Goal: Task Accomplishment & Management: Manage account settings

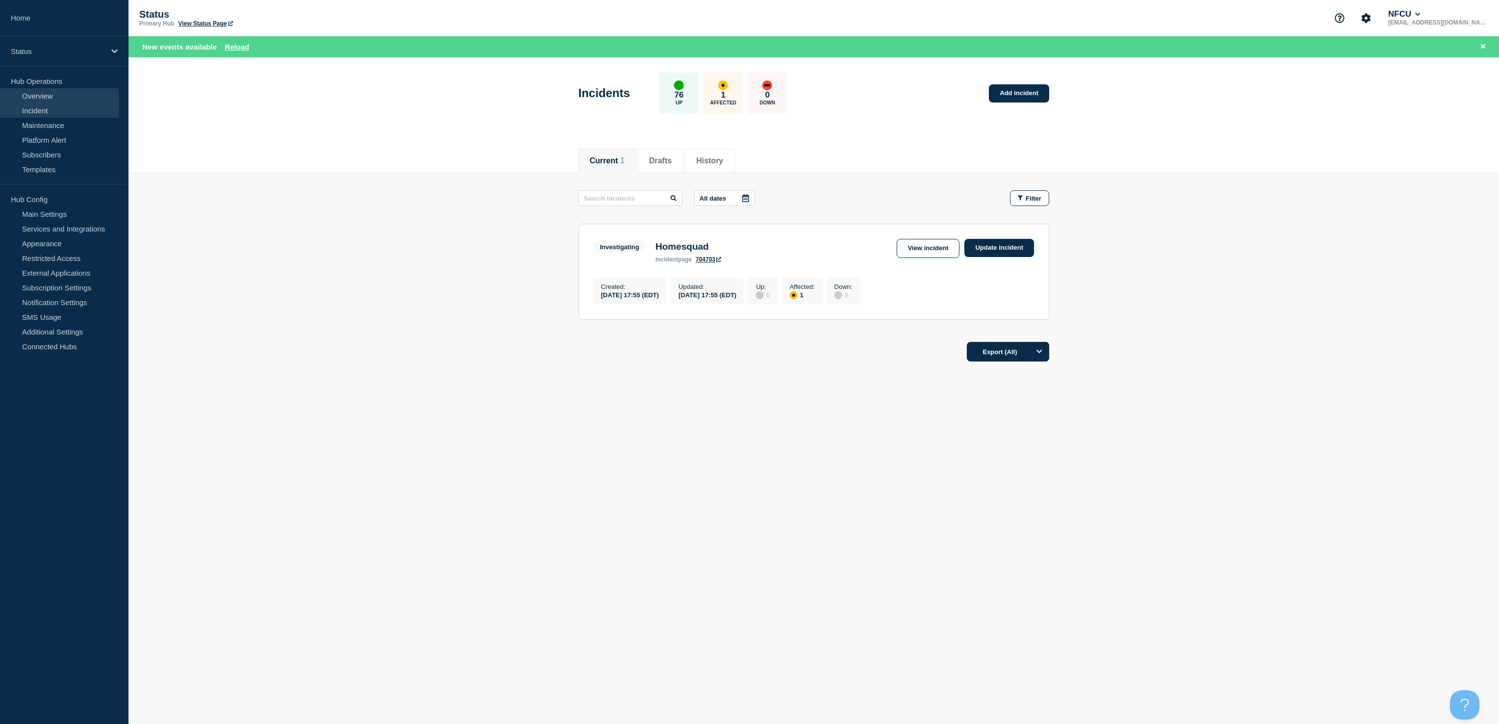
click at [40, 100] on link "Overview" at bounding box center [59, 95] width 119 height 15
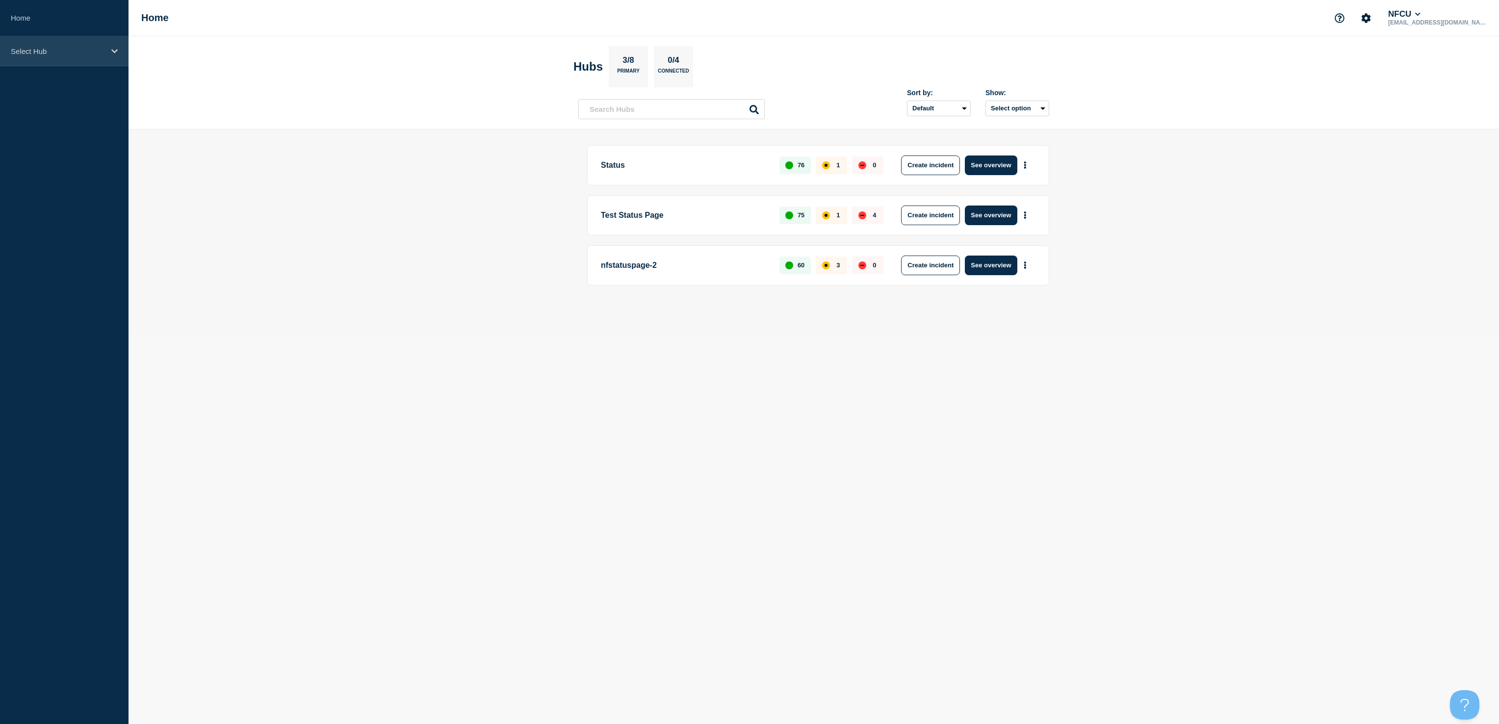
click at [96, 53] on p "Select Hub" at bounding box center [58, 51] width 94 height 8
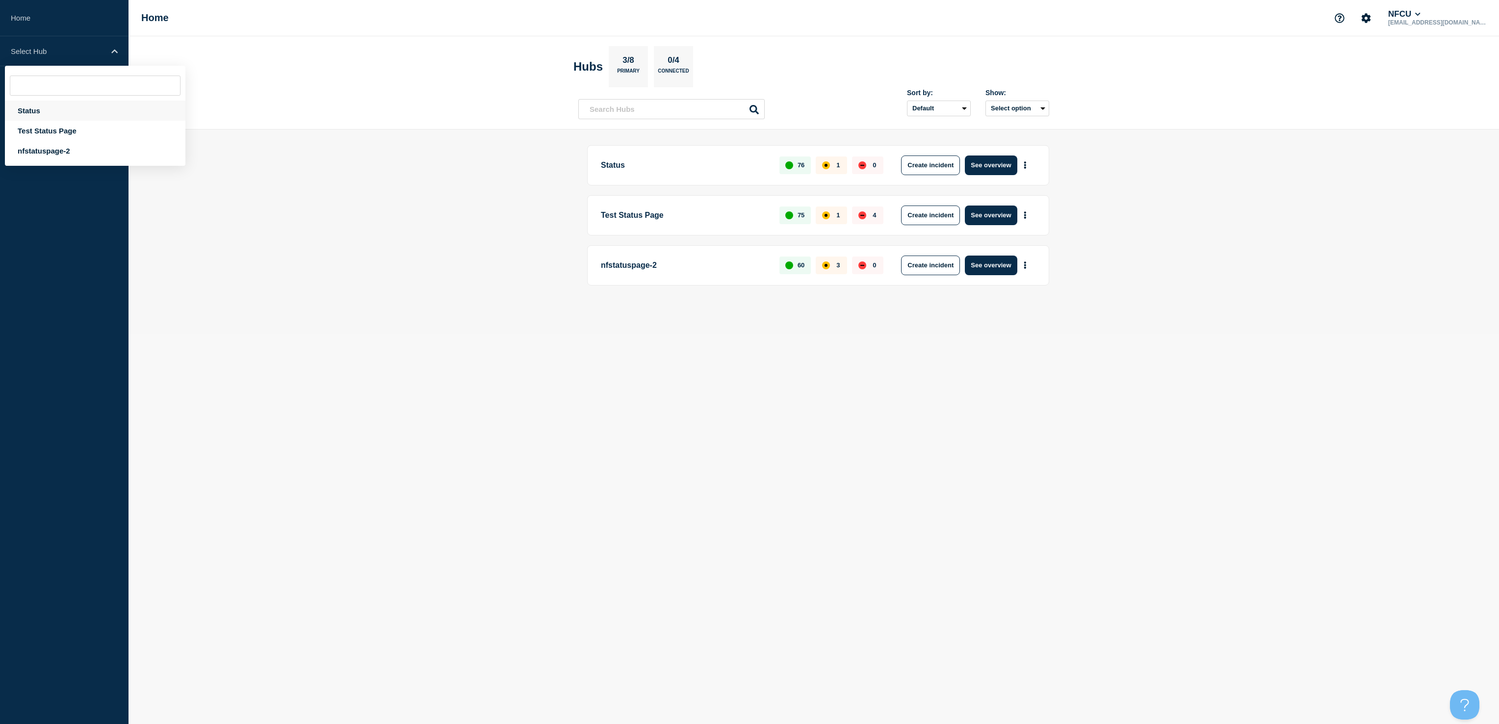
click at [44, 110] on div "Status" at bounding box center [95, 111] width 181 height 20
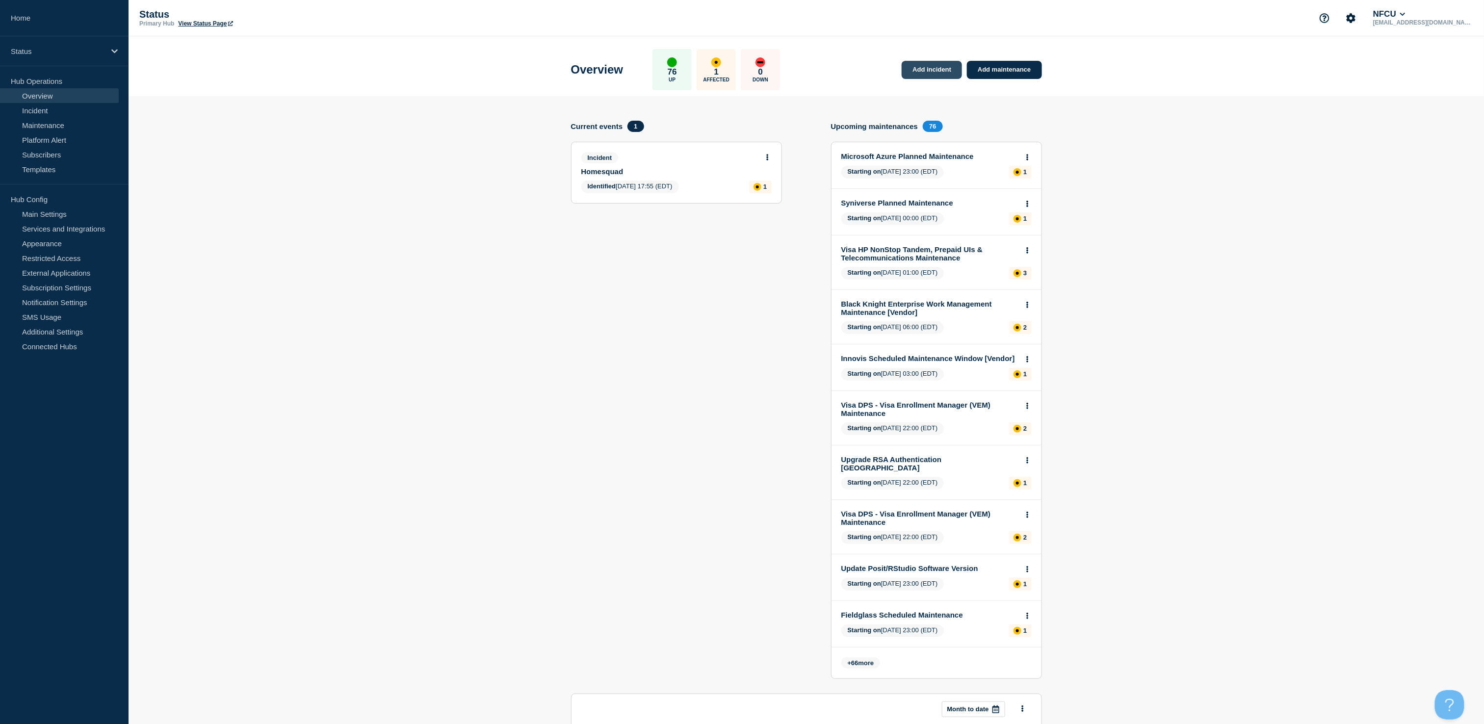
click at [923, 68] on link "Add incident" at bounding box center [932, 70] width 60 height 18
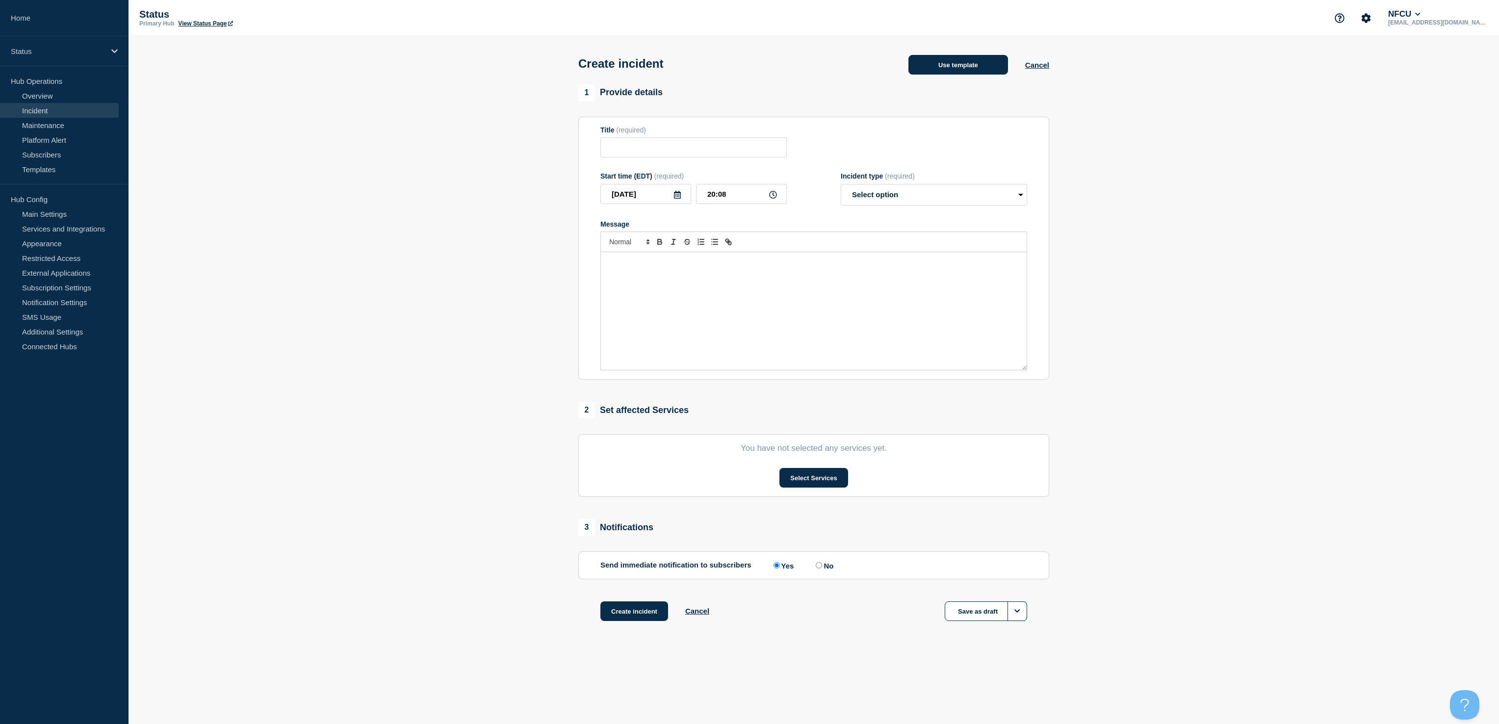
click at [982, 69] on button "Use template" at bounding box center [958, 65] width 100 height 20
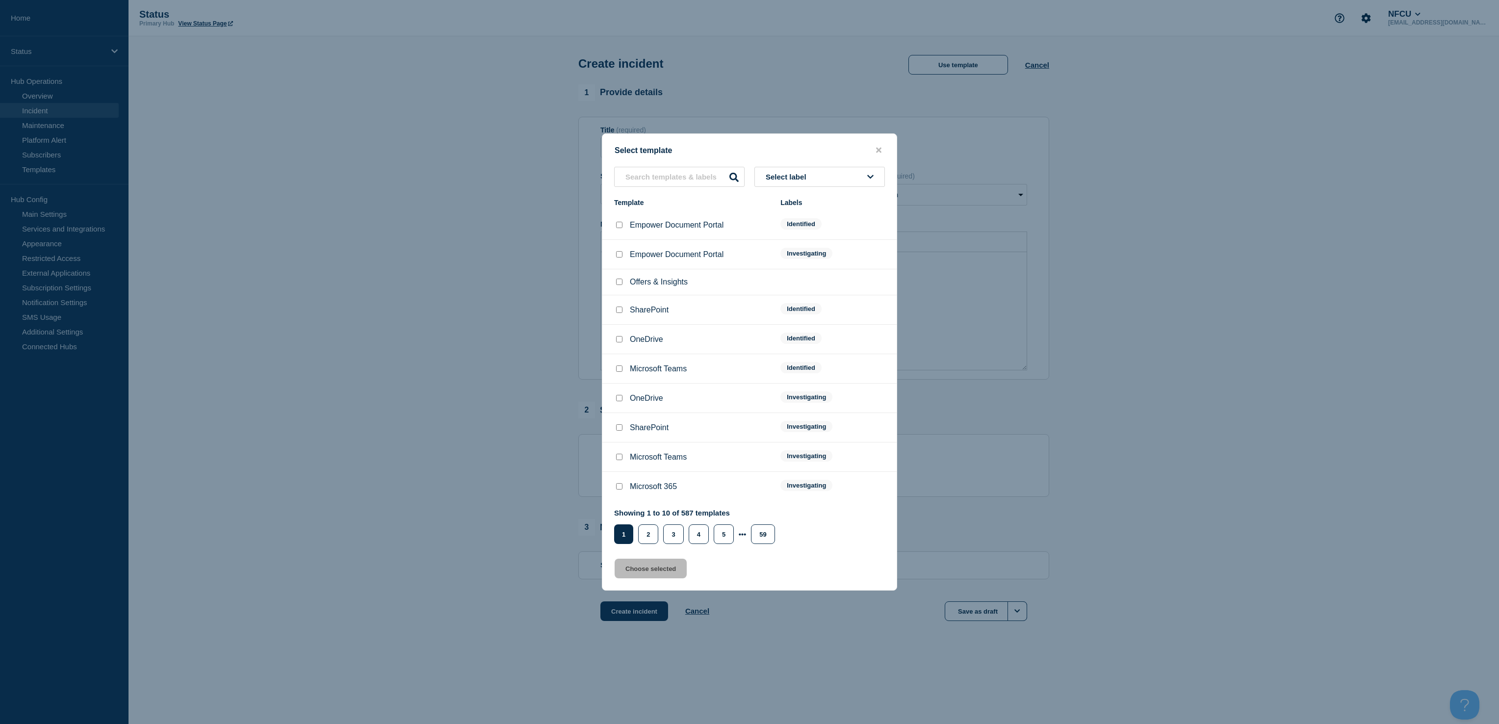
click at [789, 168] on button "Select label" at bounding box center [819, 177] width 130 height 20
click at [788, 230] on button "Investigating" at bounding box center [819, 230] width 130 height 20
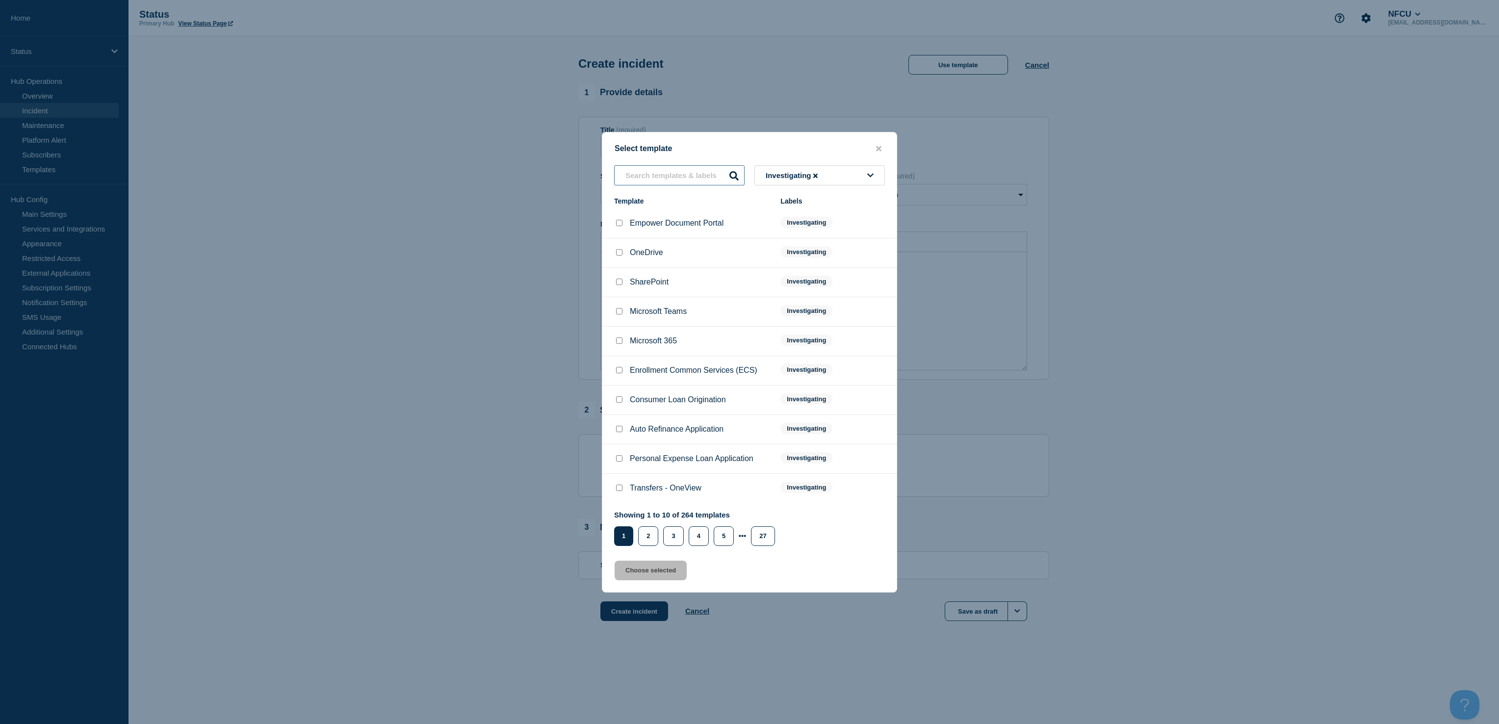
click at [645, 175] on input "text" at bounding box center [679, 175] width 130 height 20
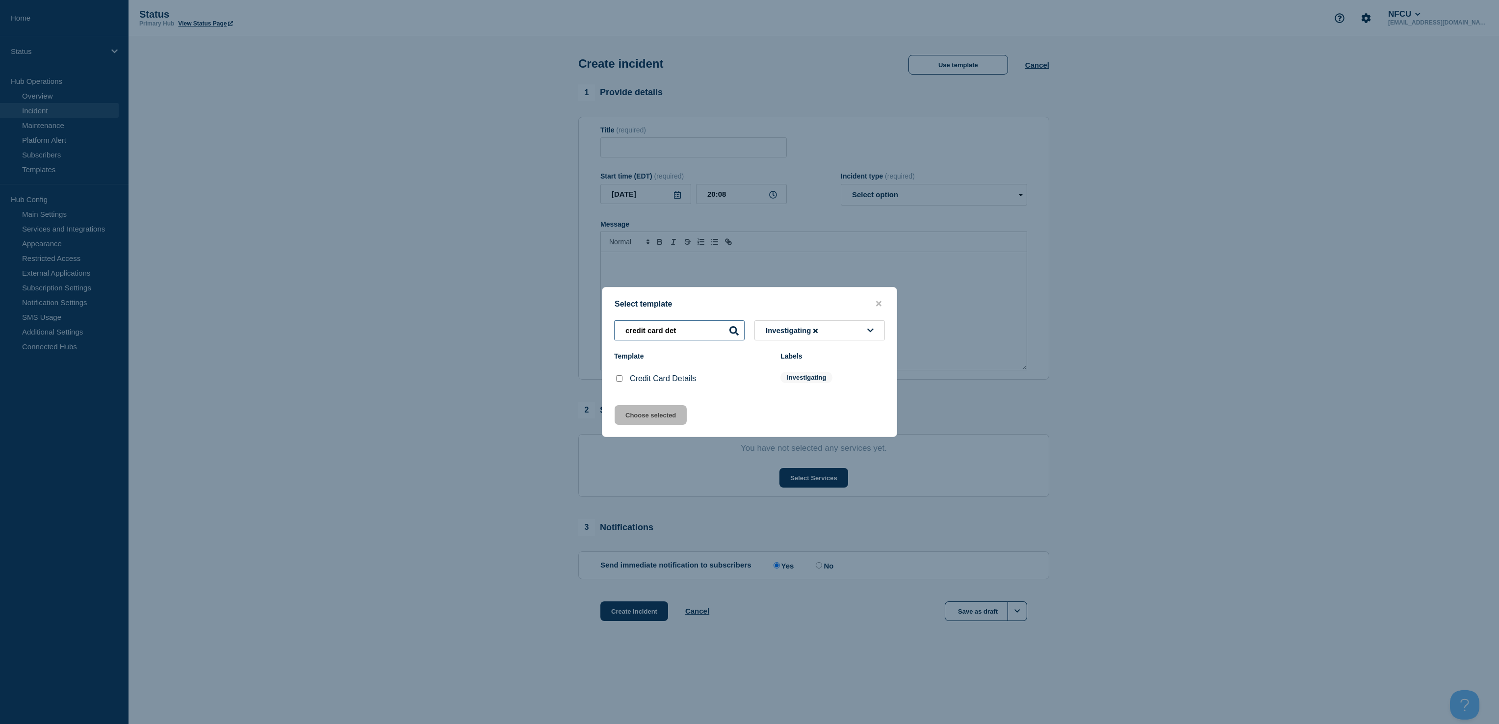
type input "credit card det"
click at [617, 382] on input "Credit Card Details checkbox" at bounding box center [619, 378] width 6 height 6
checkbox input "true"
click at [644, 422] on button "Choose selected" at bounding box center [651, 415] width 72 height 20
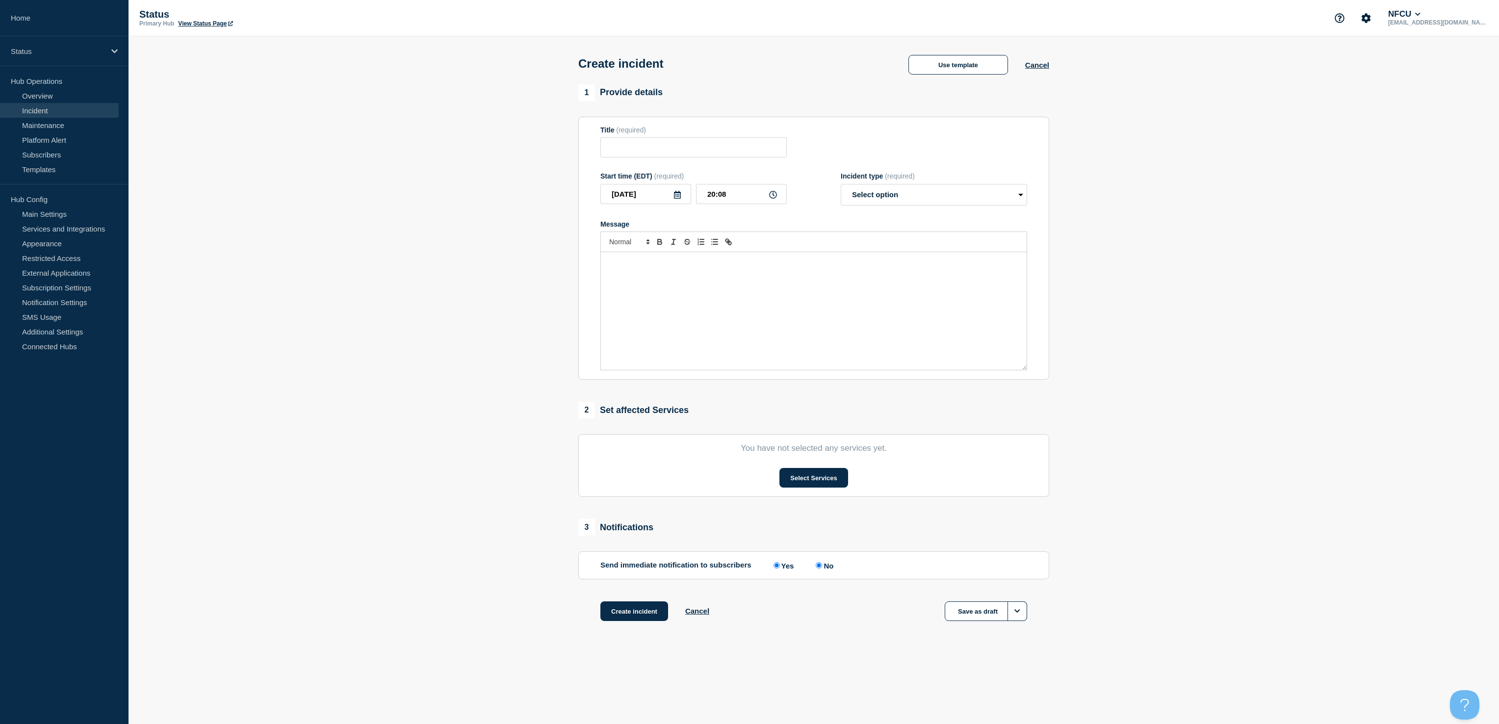
type input "Credit Card Details"
select select "investigating"
radio input "false"
radio input "true"
click at [818, 487] on button "Select Services" at bounding box center [813, 478] width 68 height 20
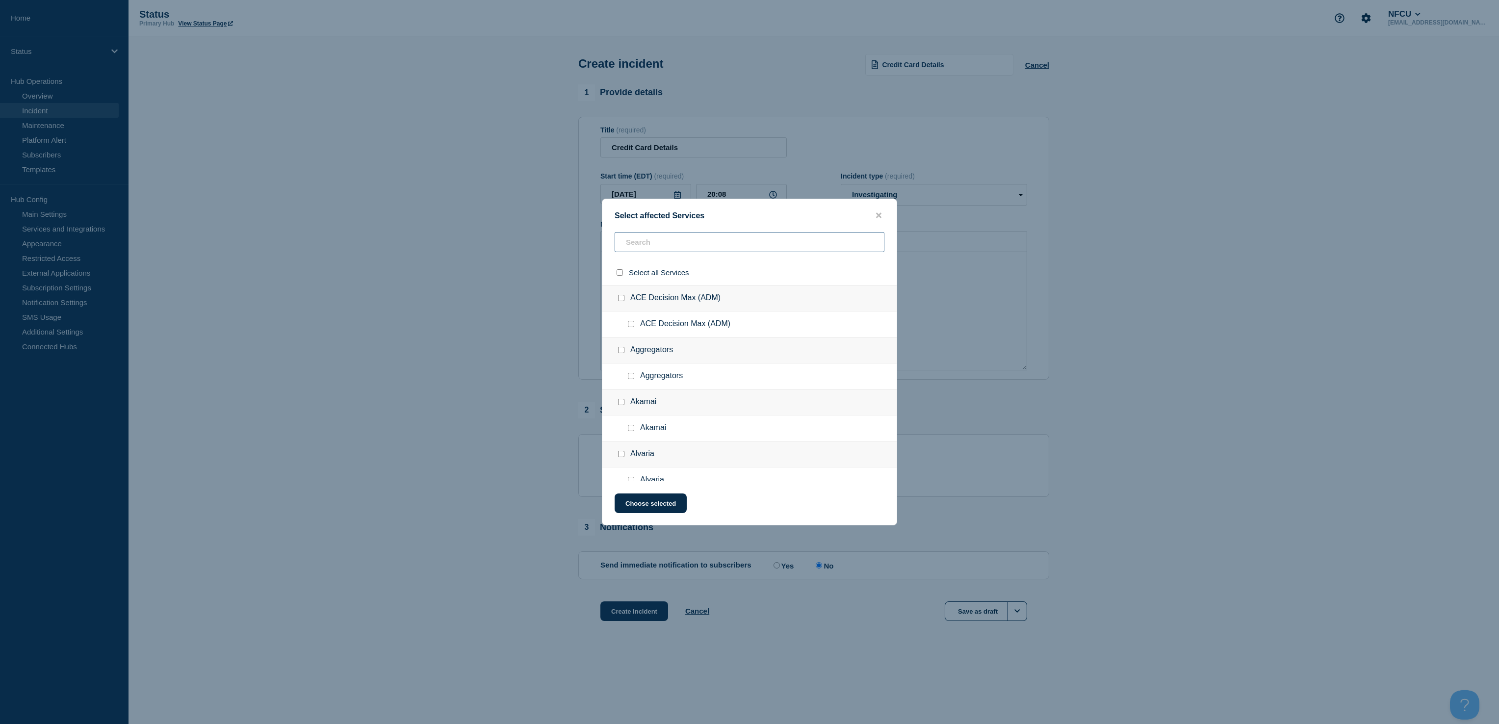
click at [693, 249] on input "text" at bounding box center [750, 242] width 270 height 20
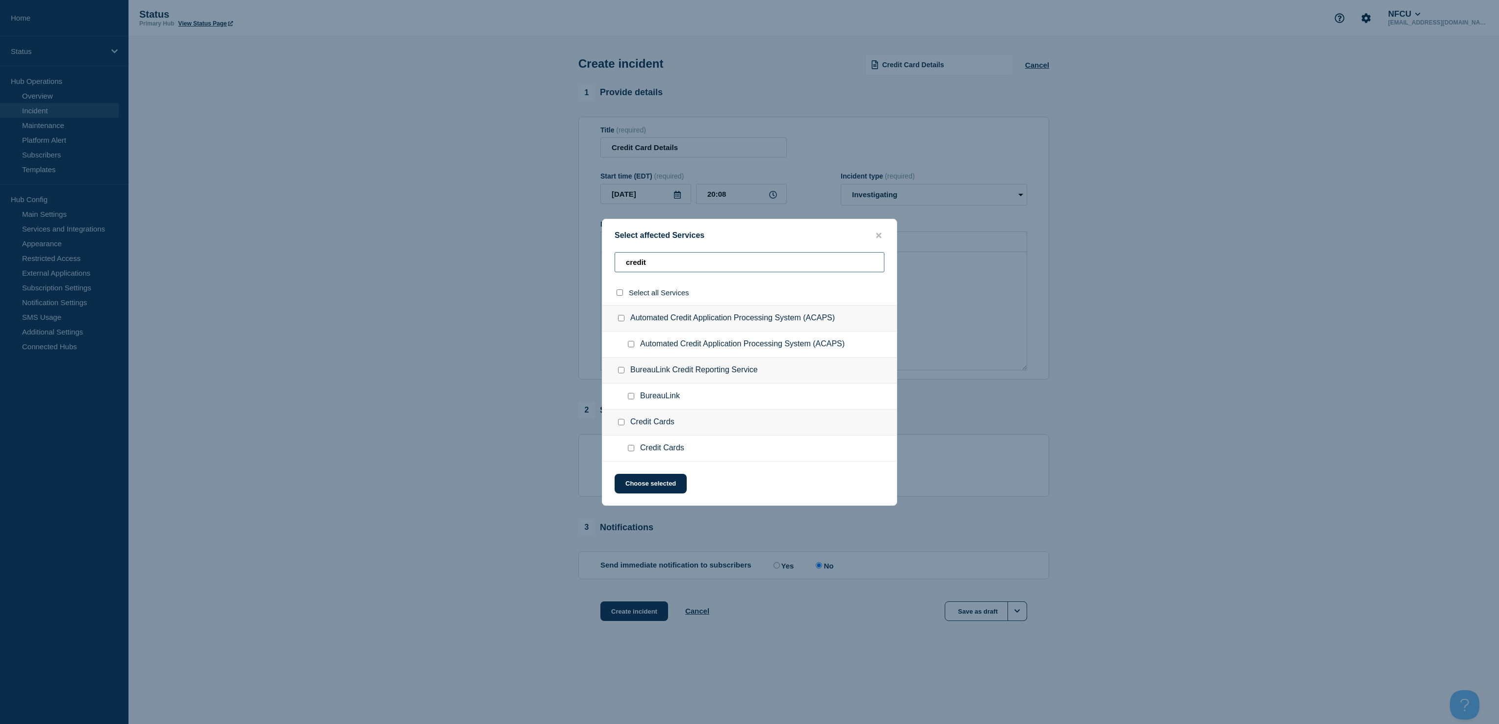
type input "credit"
click at [620, 422] on input "Credit Cards checkbox" at bounding box center [621, 422] width 6 height 6
checkbox input "true"
click at [644, 487] on button "Choose selected" at bounding box center [651, 484] width 72 height 20
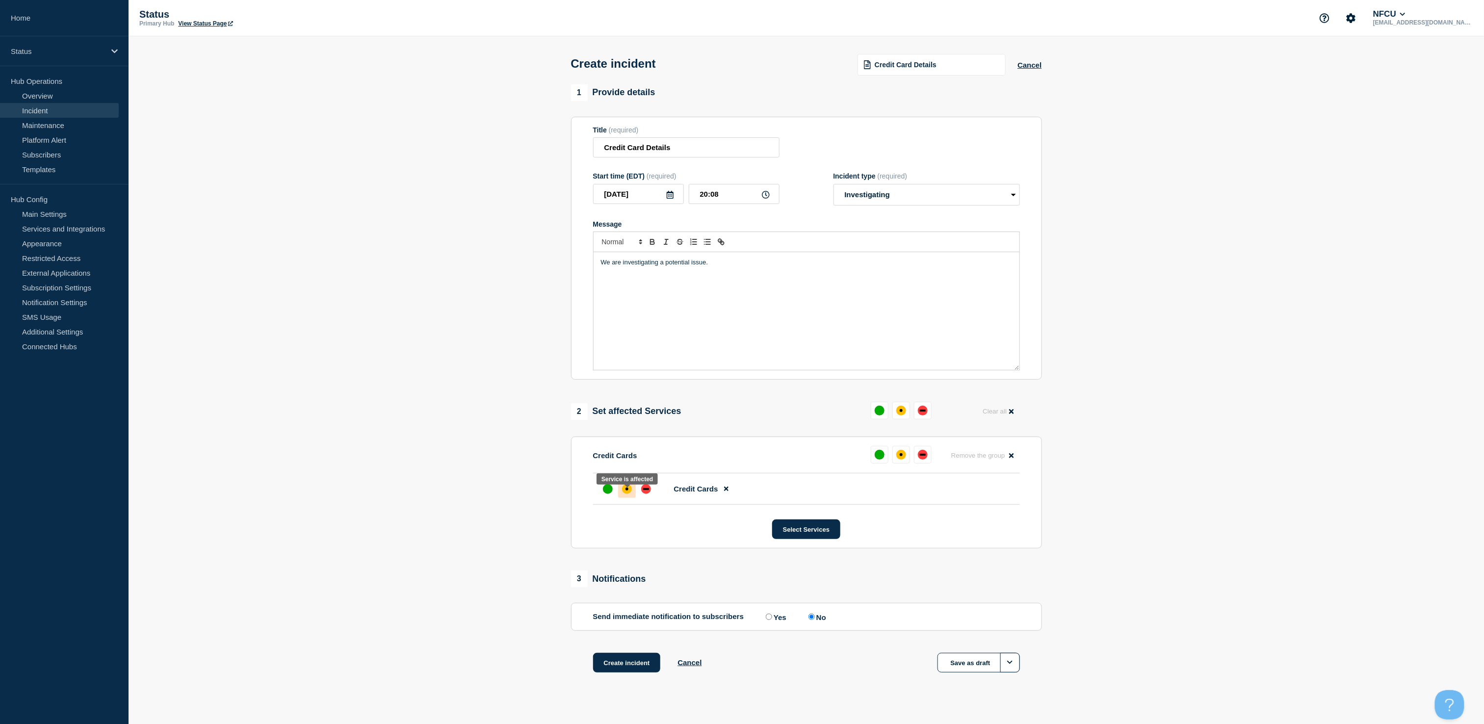
click at [626, 490] on div "affected" at bounding box center [626, 489] width 3 height 3
click at [799, 538] on button "Select Services" at bounding box center [806, 529] width 68 height 20
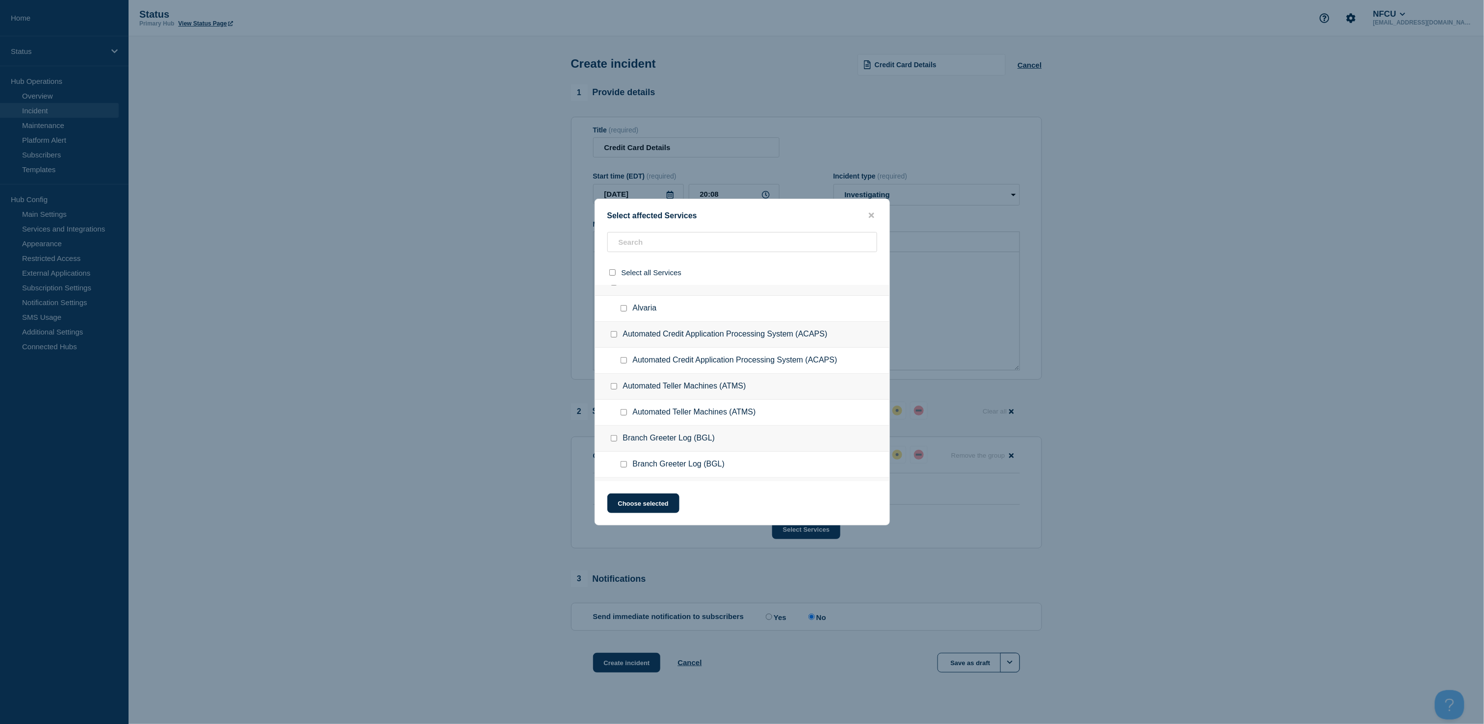
scroll to position [343, 0]
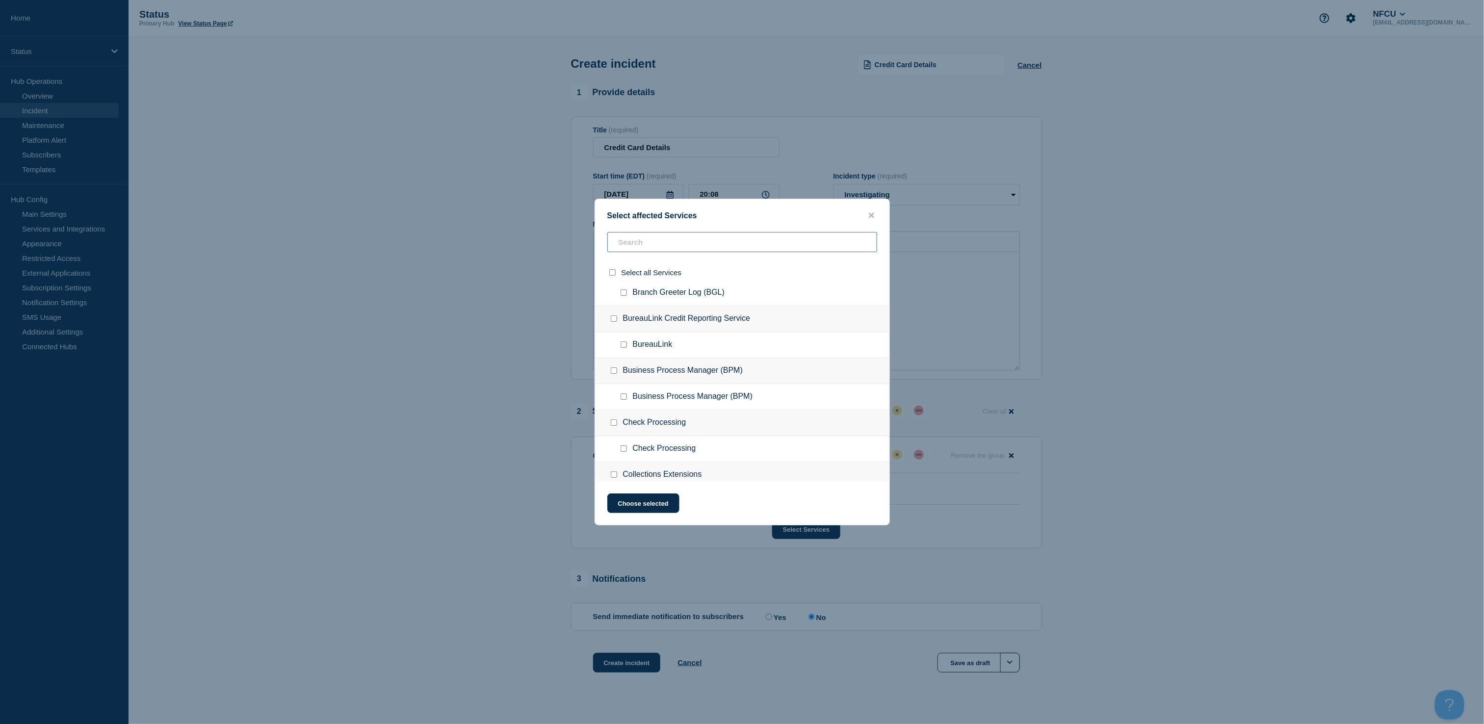
click at [732, 245] on input "text" at bounding box center [742, 242] width 270 height 20
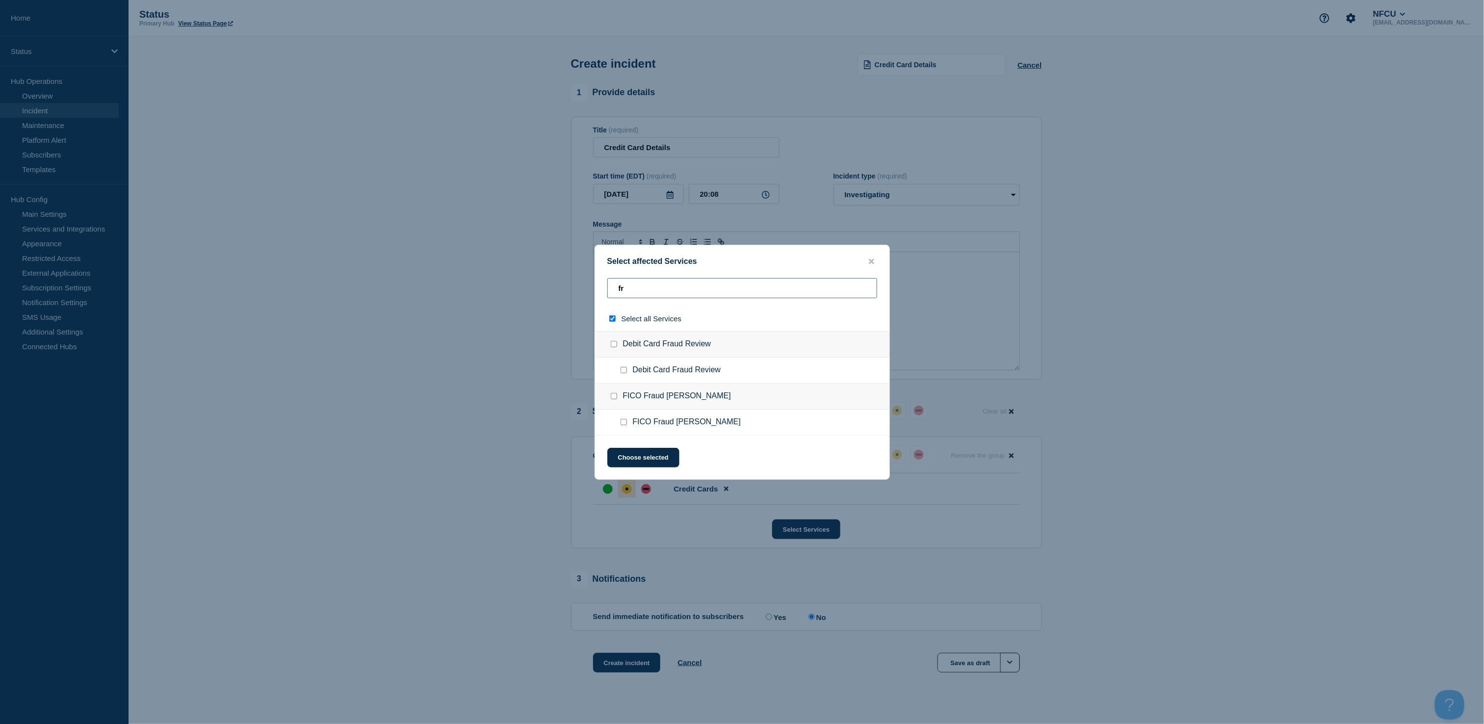
type input "fre"
checkbox input "true"
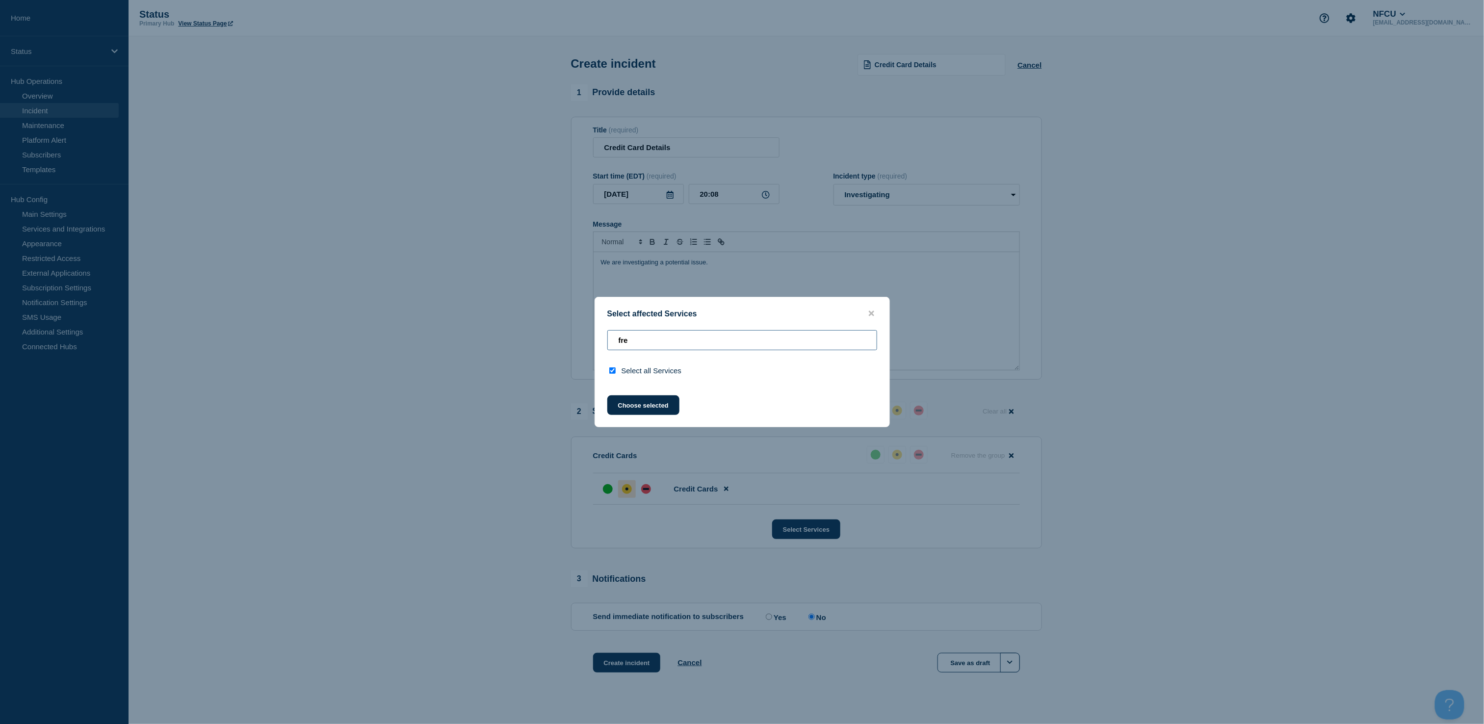
type input "fr"
checkbox input "false"
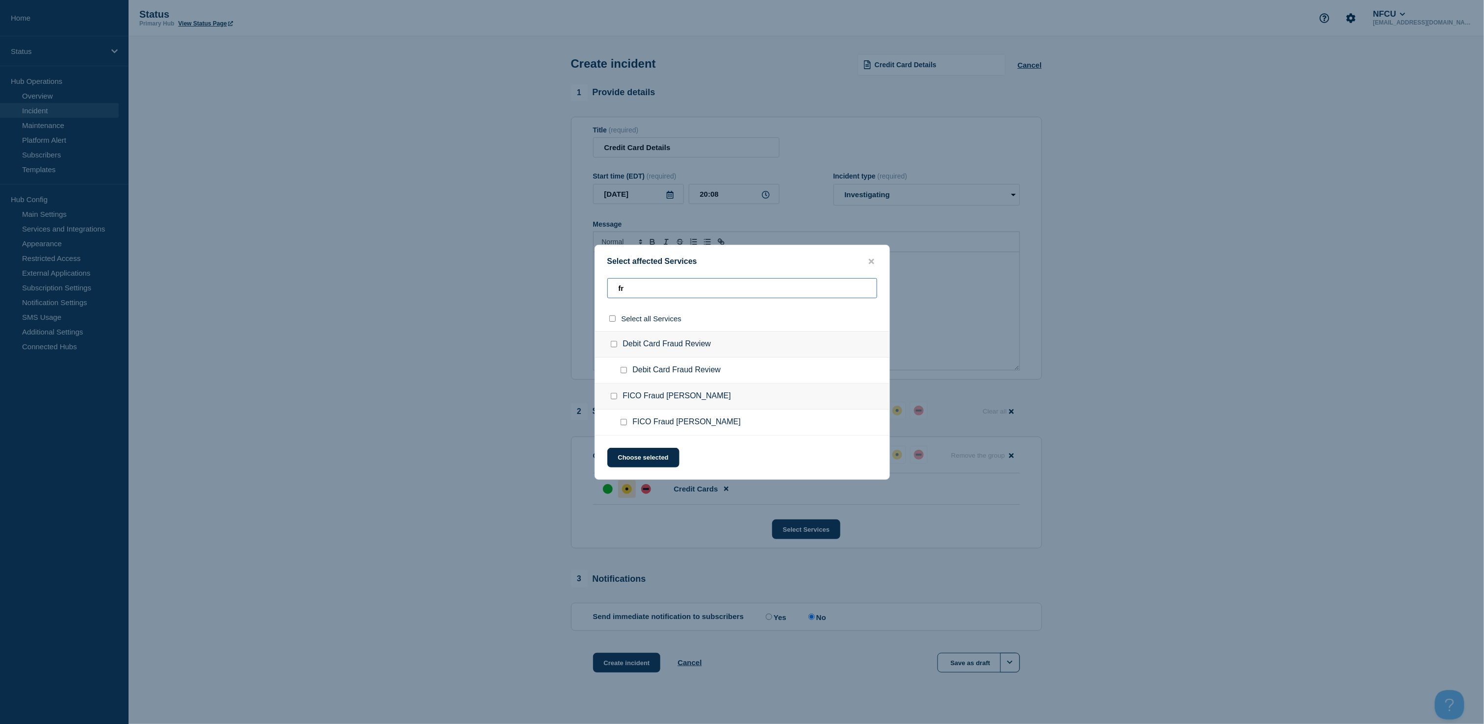
type input "f"
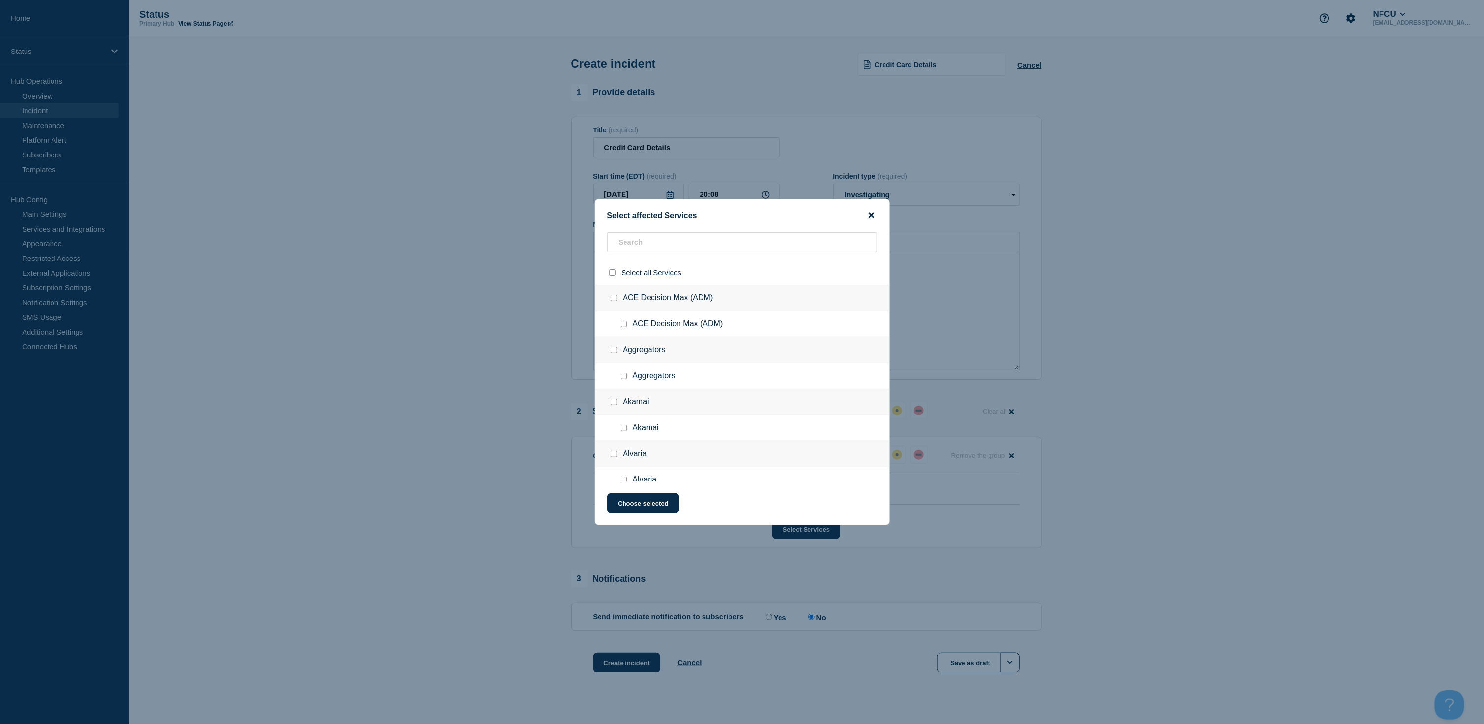
click at [869, 212] on icon "close button" at bounding box center [871, 215] width 5 height 8
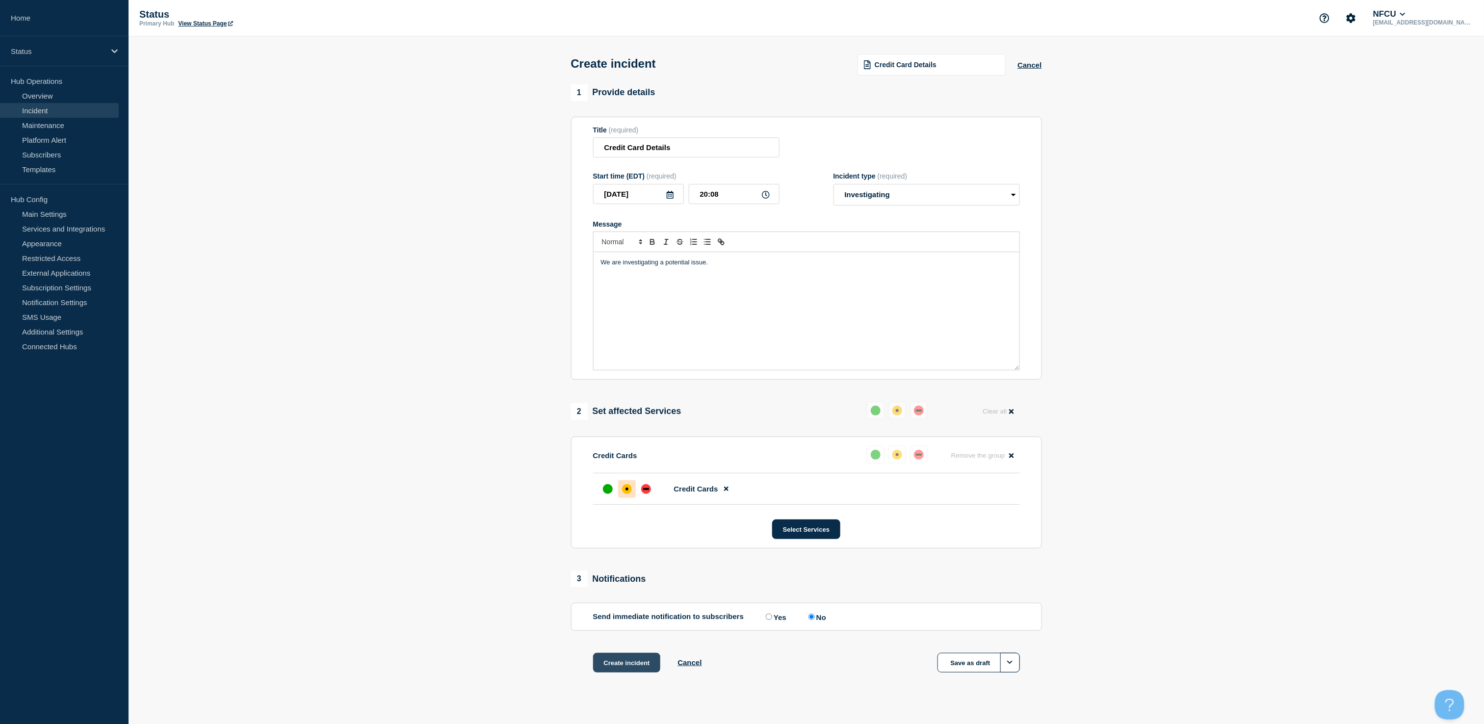
click at [622, 672] on button "Create incident" at bounding box center [627, 663] width 68 height 20
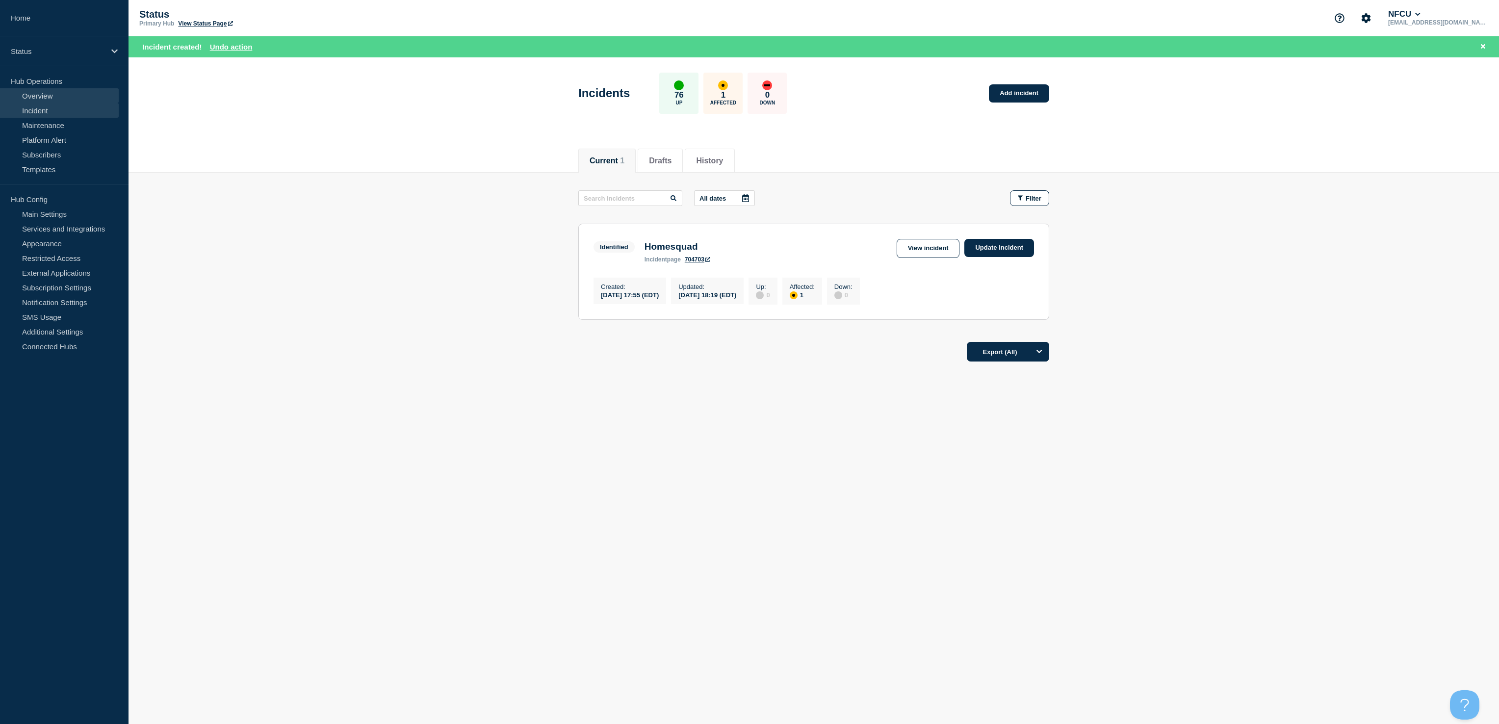
click at [41, 99] on link "Overview" at bounding box center [59, 95] width 119 height 15
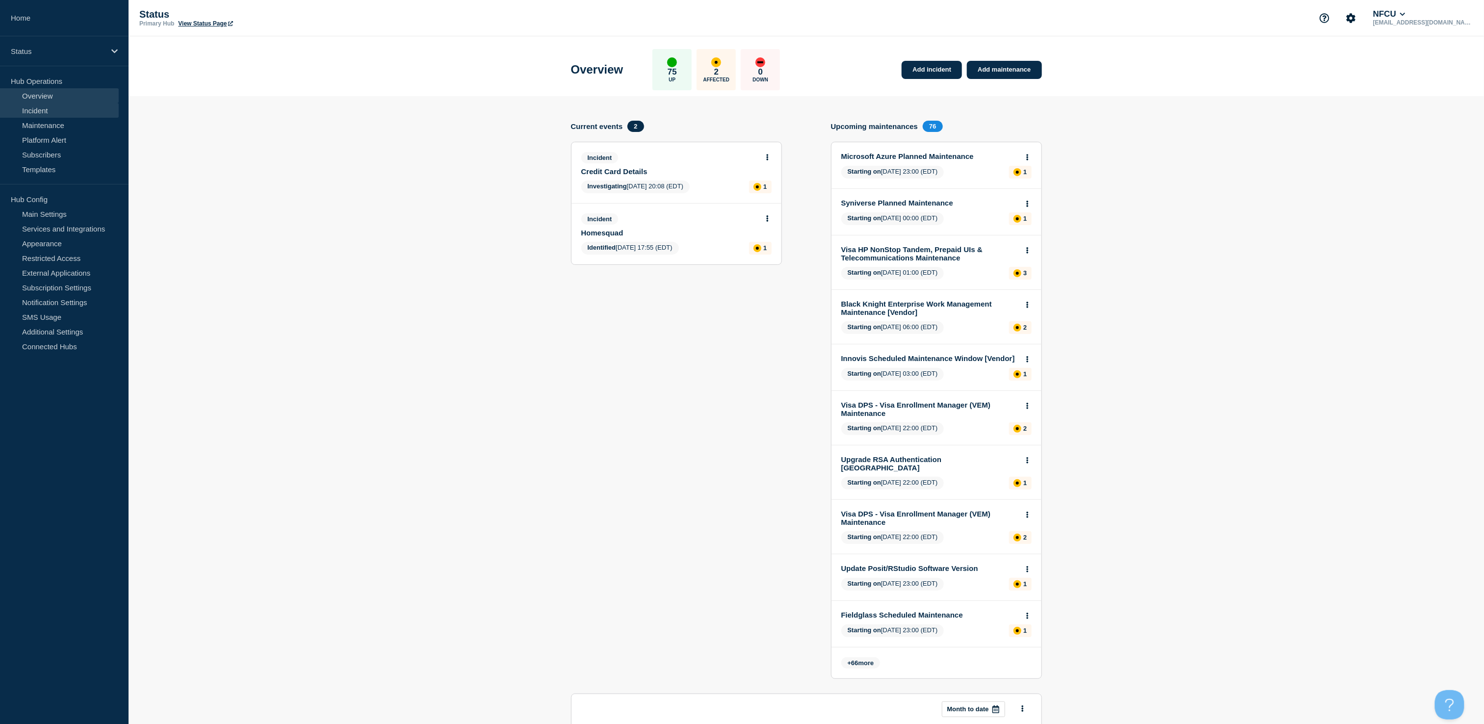
click at [37, 104] on link "Incident" at bounding box center [59, 110] width 119 height 15
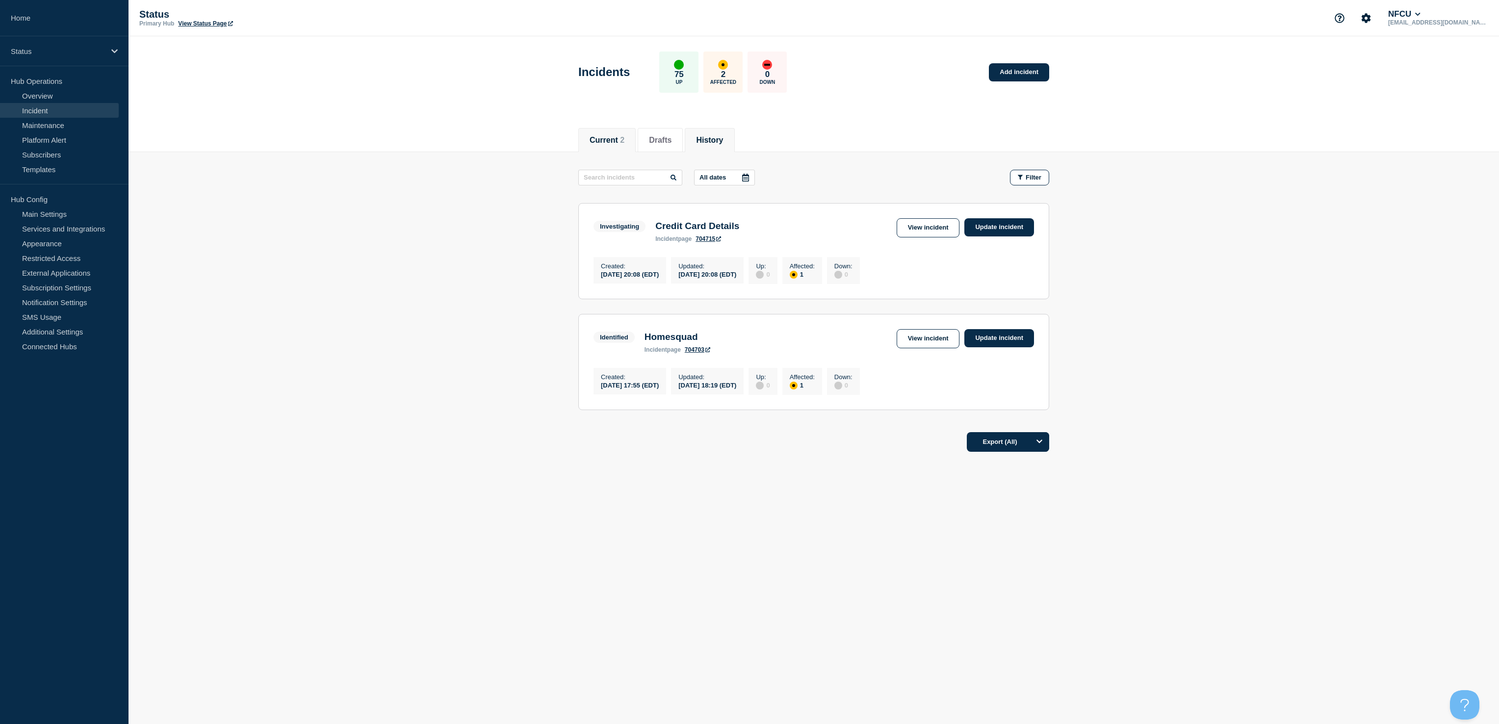
click at [711, 141] on button "History" at bounding box center [709, 140] width 27 height 9
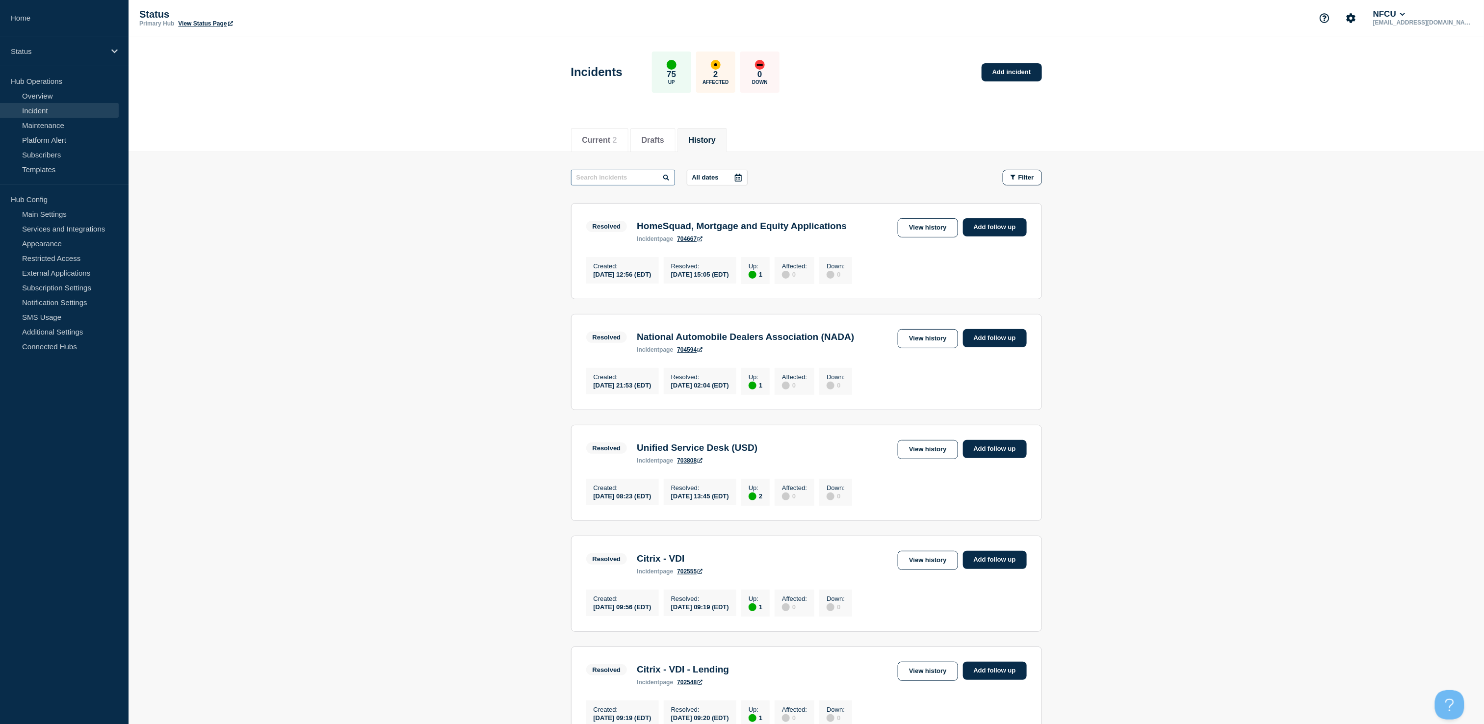
click at [639, 180] on input "text" at bounding box center [623, 178] width 104 height 16
type input "credit card"
click at [925, 341] on link "View history" at bounding box center [928, 338] width 60 height 19
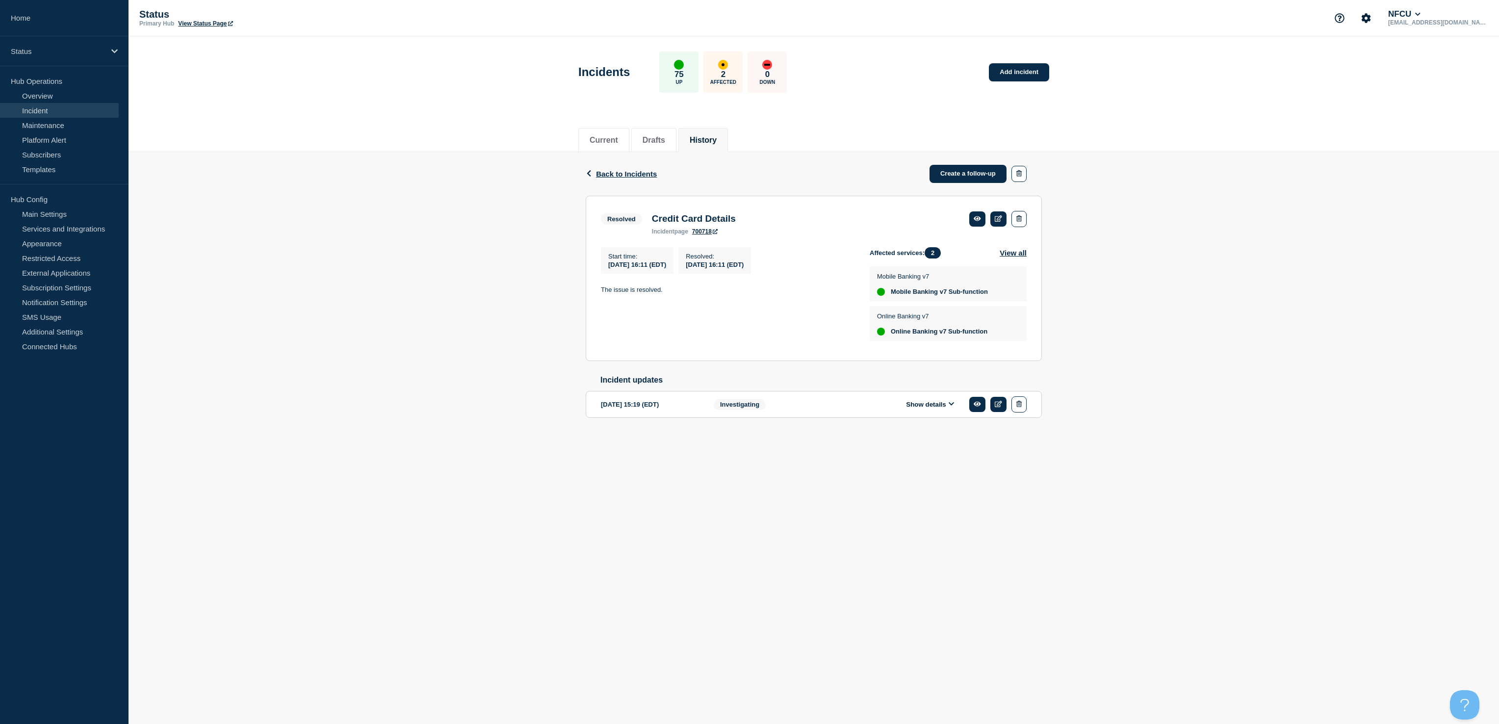
click at [917, 408] on button "Show details" at bounding box center [930, 404] width 54 height 8
click at [597, 173] on span "Back to Incidents" at bounding box center [626, 174] width 61 height 8
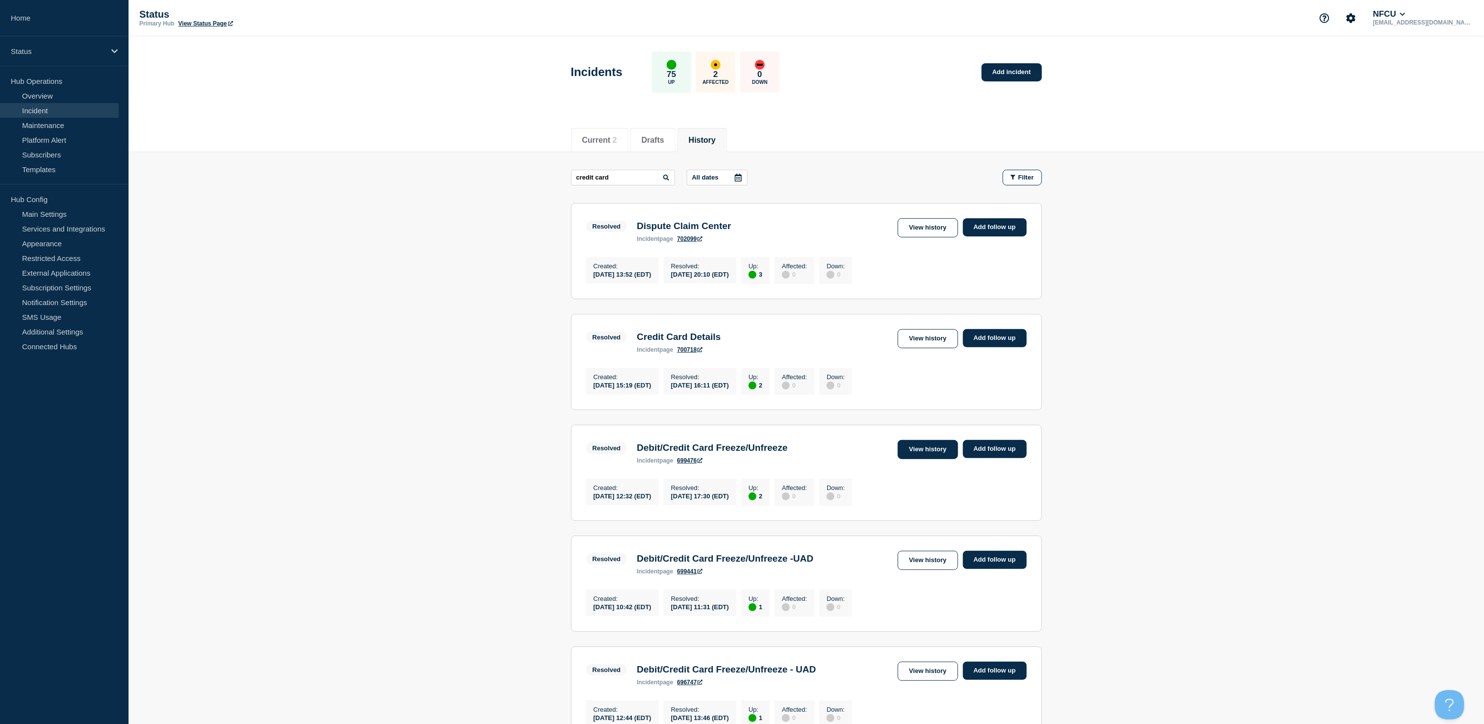
click at [912, 459] on link "View history" at bounding box center [928, 449] width 60 height 19
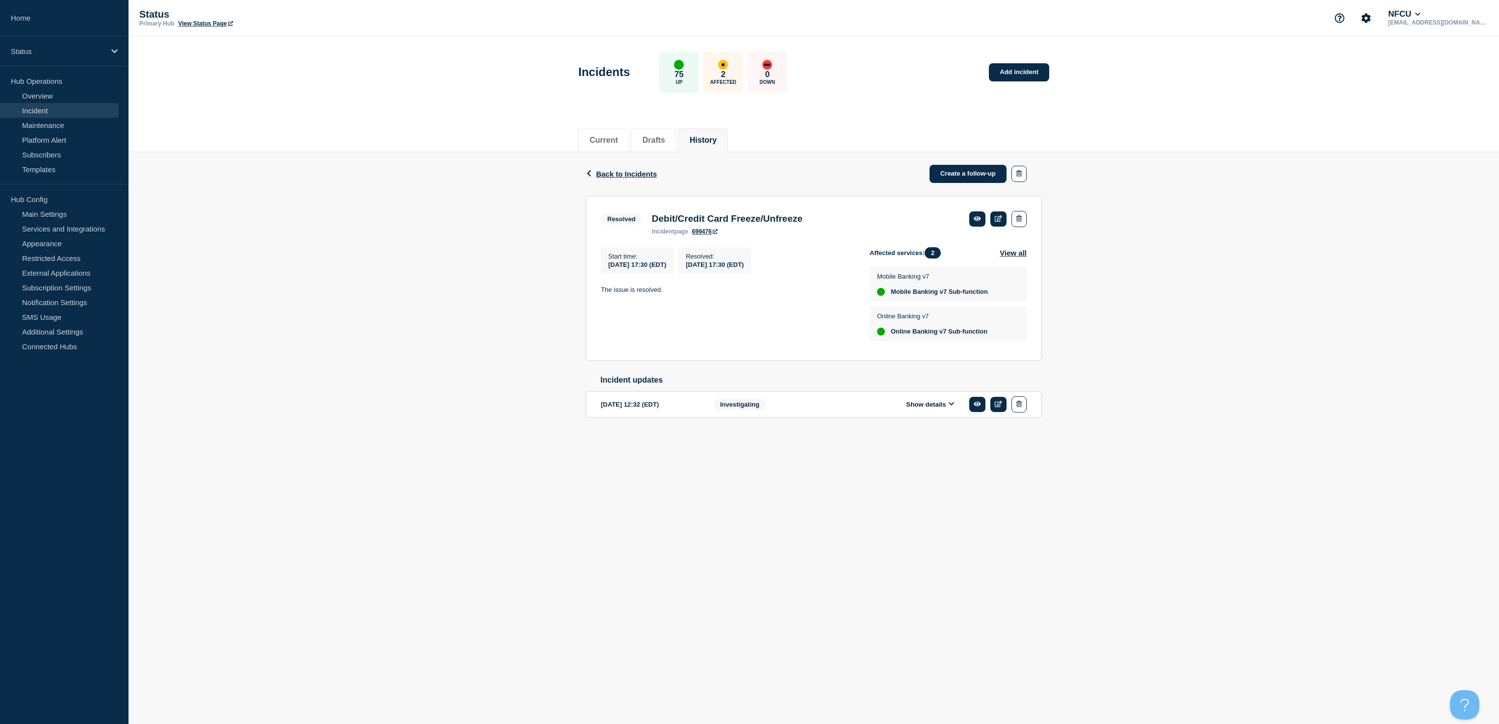
click at [936, 409] on button "Show details" at bounding box center [930, 404] width 54 height 8
click at [594, 174] on button "Back Back to Incidents" at bounding box center [621, 174] width 71 height 8
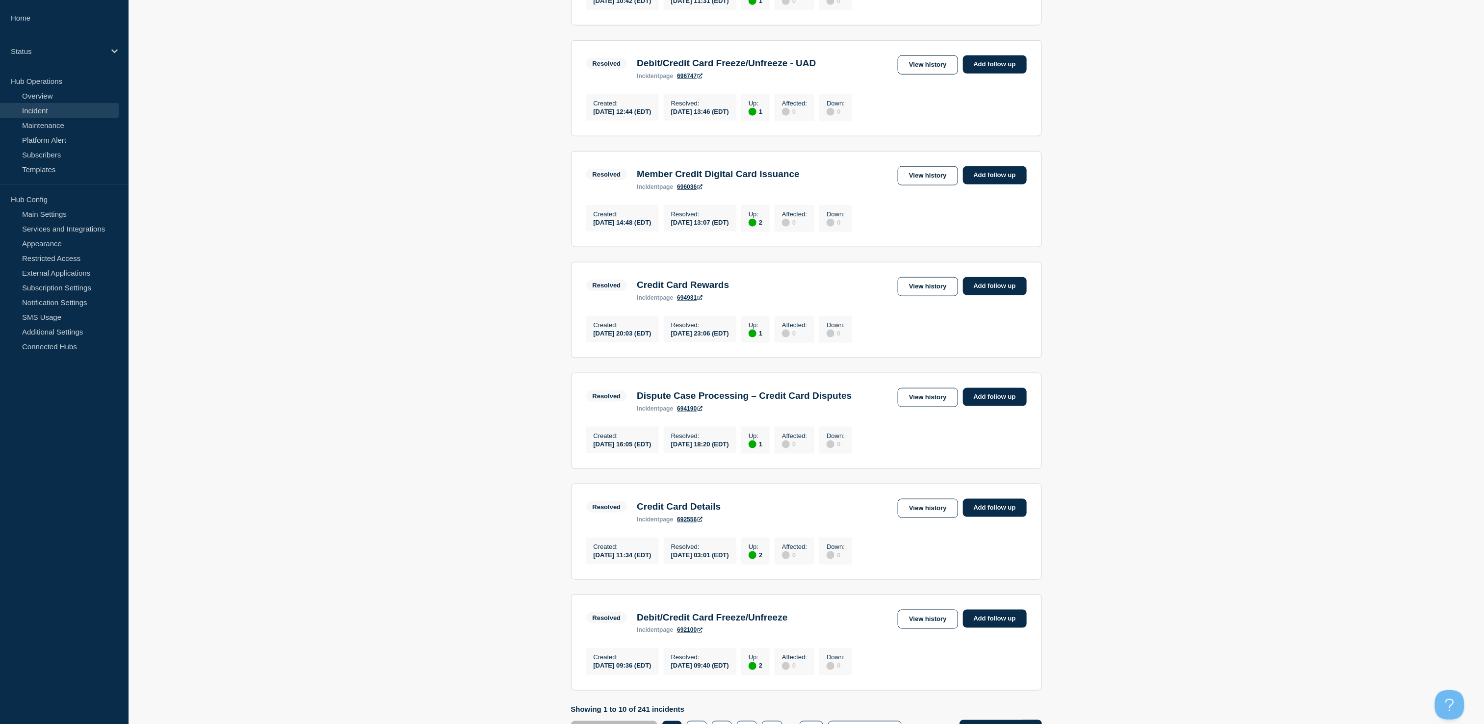
scroll to position [610, 0]
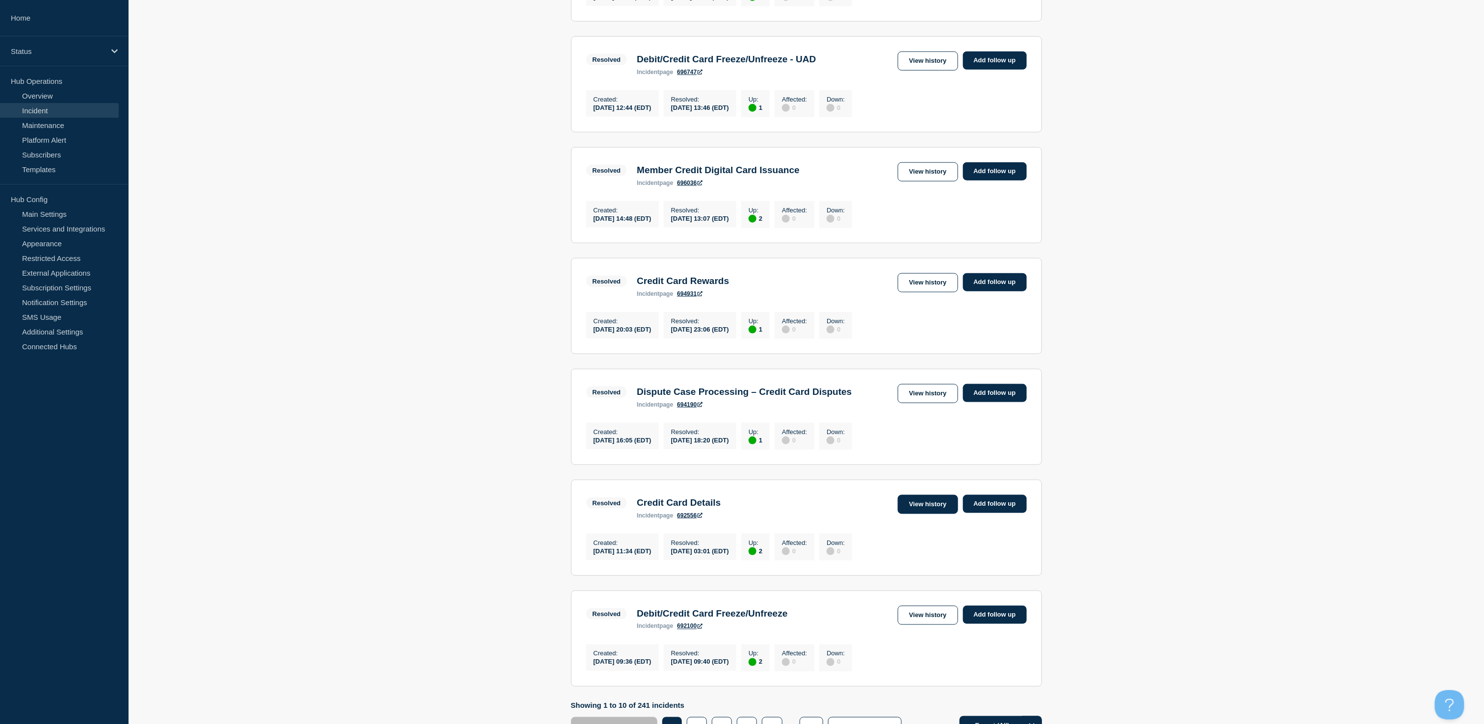
click at [902, 514] on link "View history" at bounding box center [928, 504] width 60 height 19
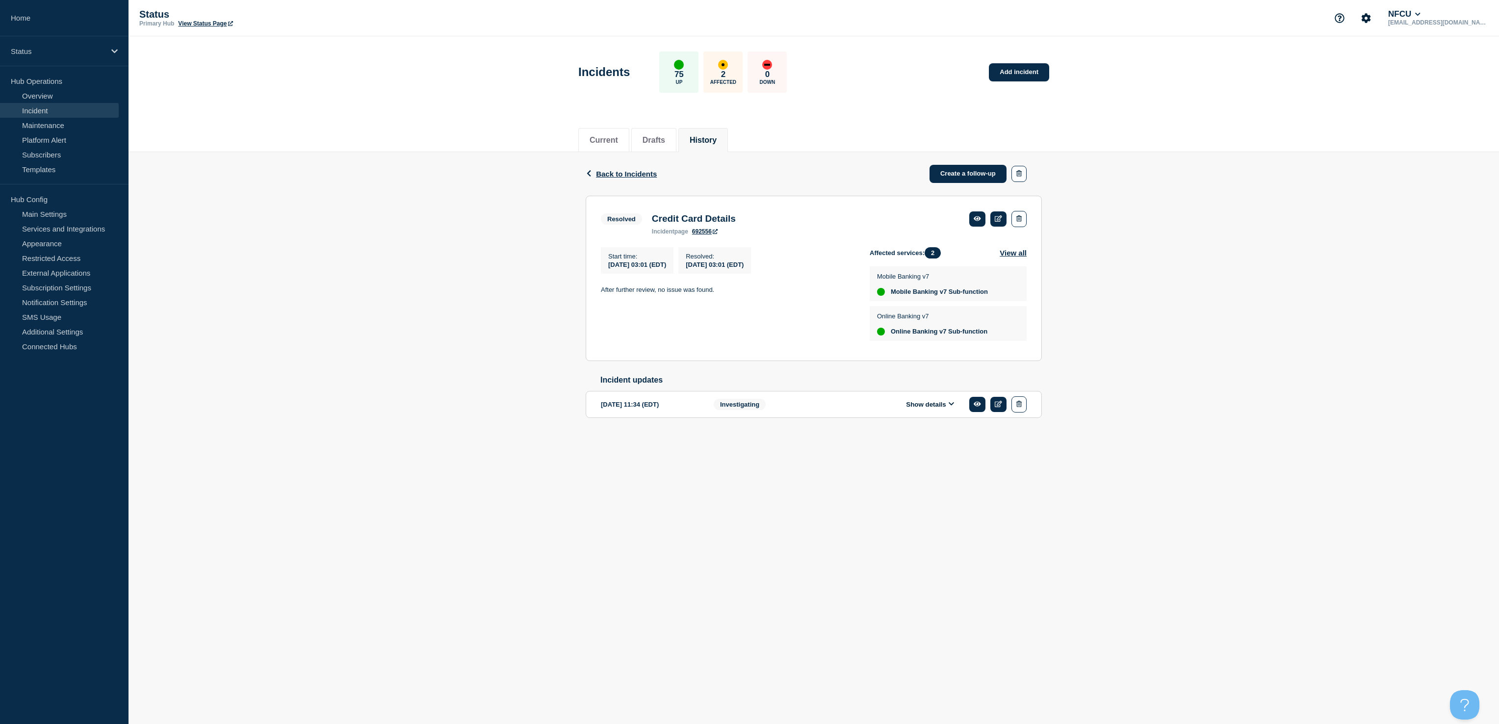
click at [909, 409] on button "Show details" at bounding box center [930, 404] width 54 height 8
click at [621, 173] on span "Back to Incidents" at bounding box center [626, 174] width 61 height 8
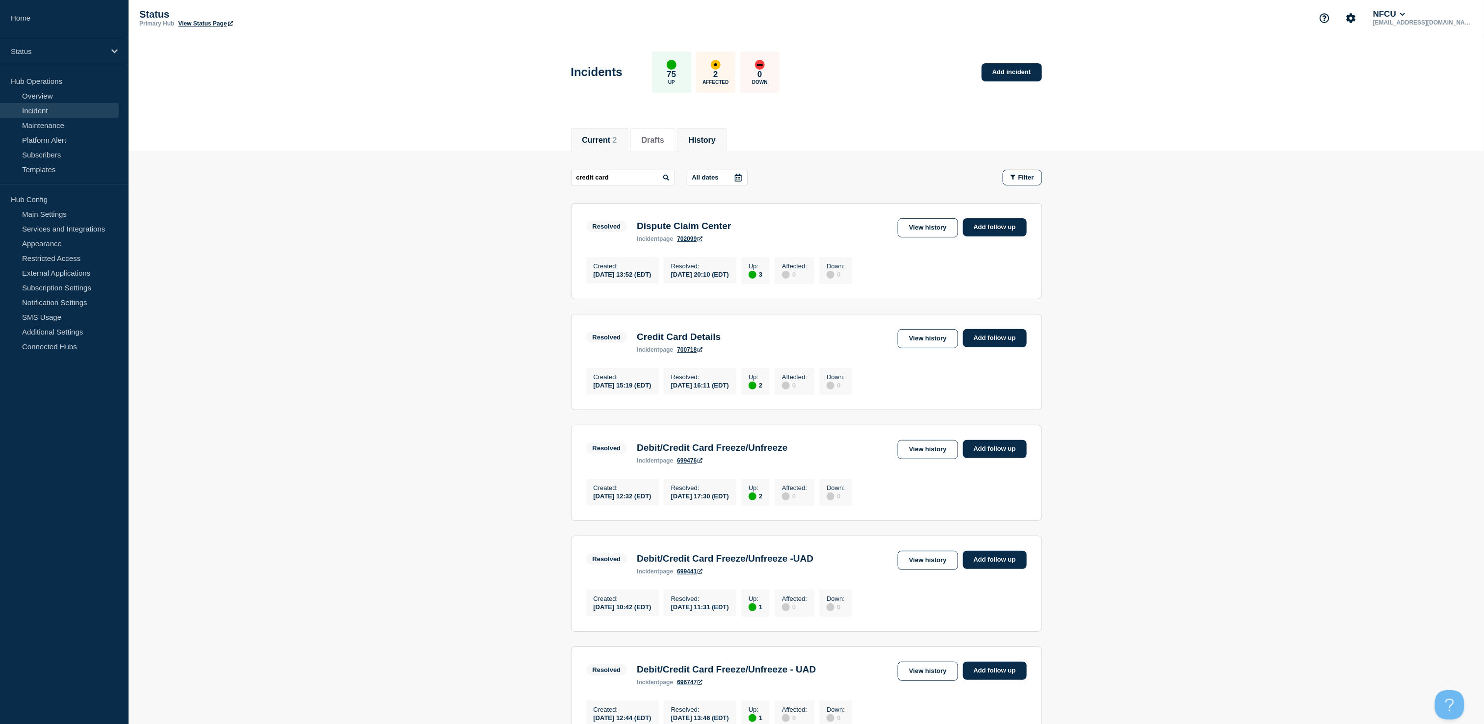
click at [598, 141] on button "Current 2" at bounding box center [599, 140] width 35 height 9
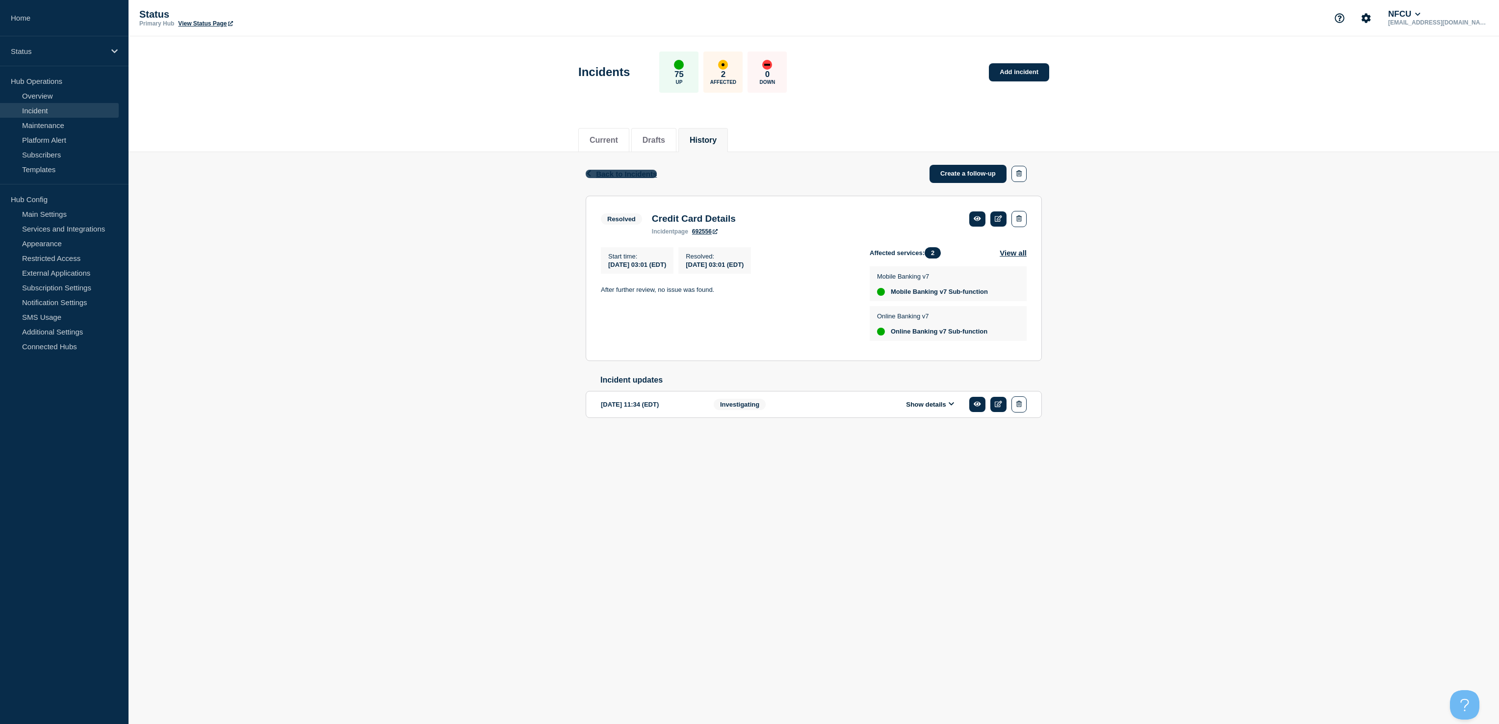
click at [600, 178] on span "Back to Incidents" at bounding box center [626, 174] width 61 height 8
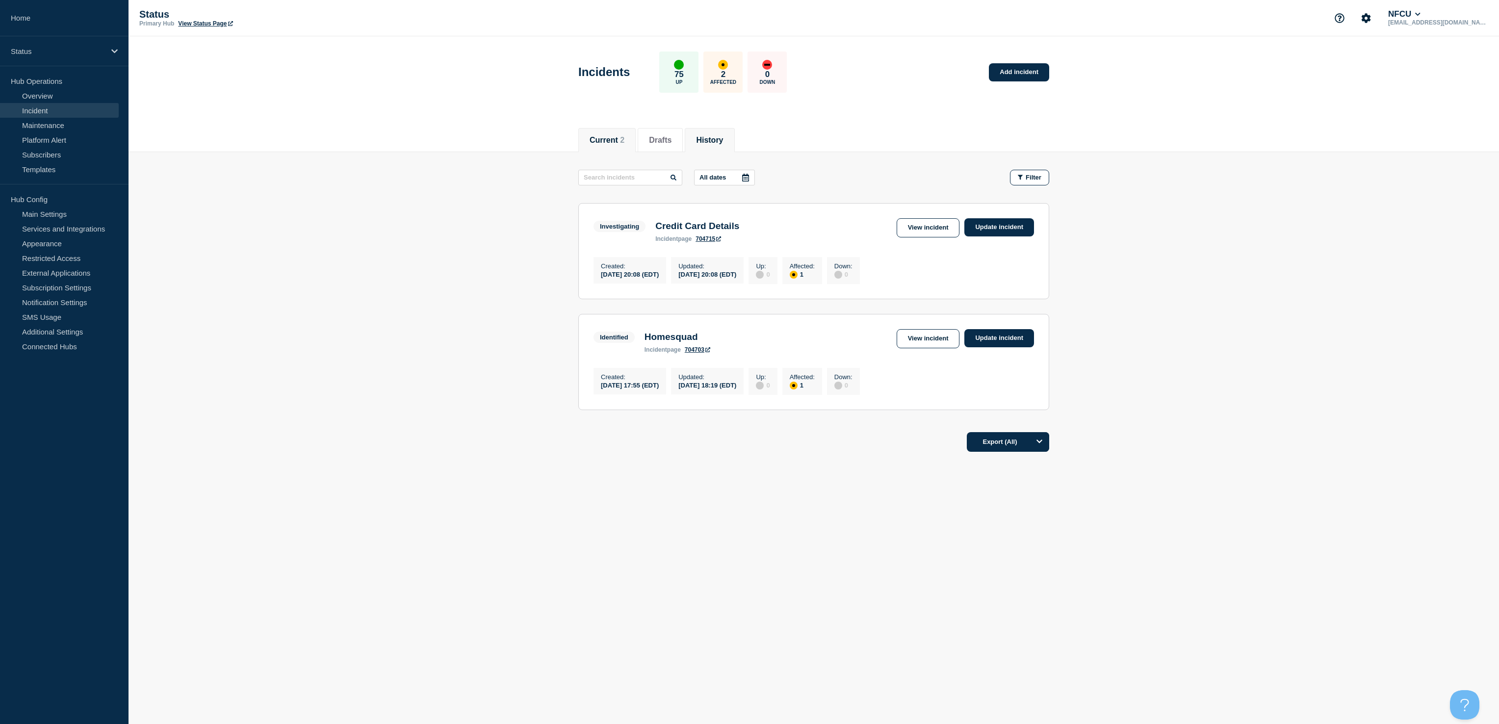
click at [721, 136] on button "History" at bounding box center [709, 140] width 27 height 9
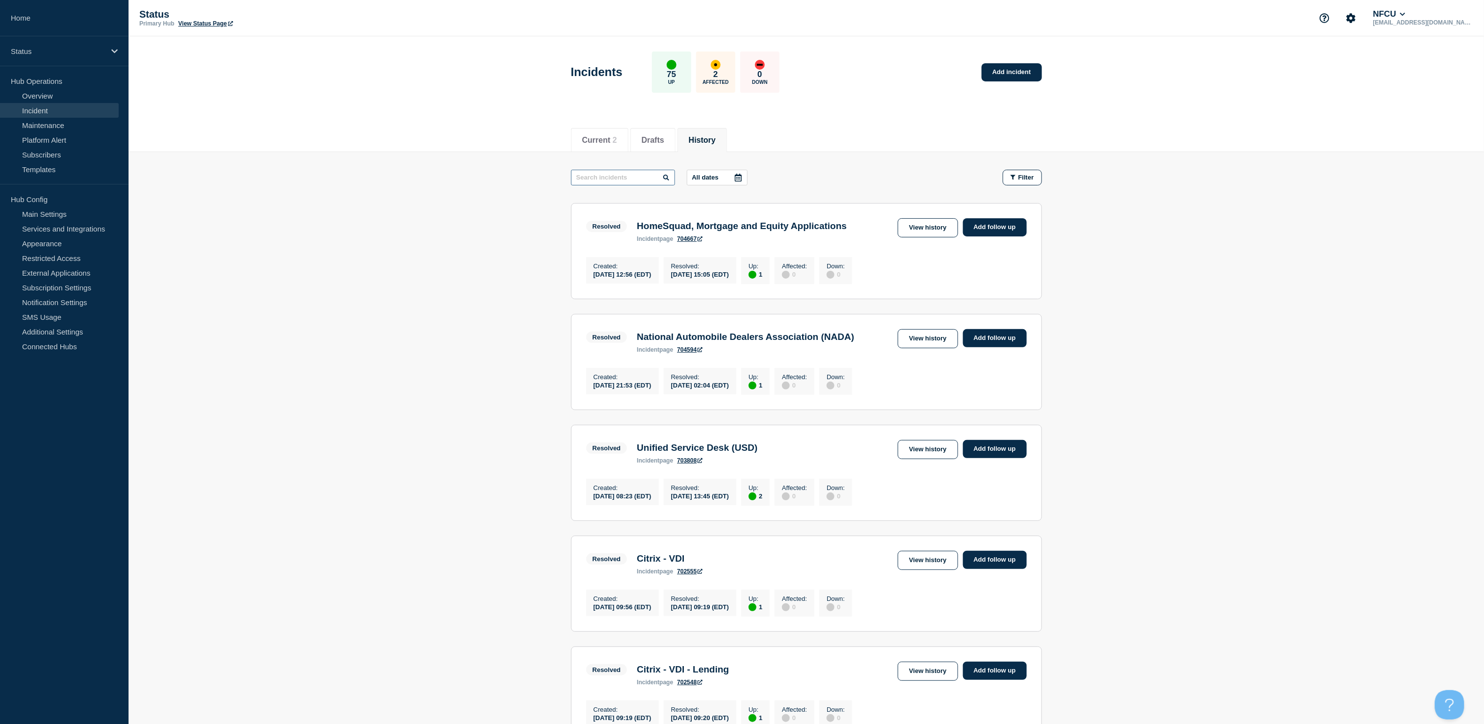
click at [628, 179] on input "text" at bounding box center [623, 178] width 104 height 16
type input "credit card"
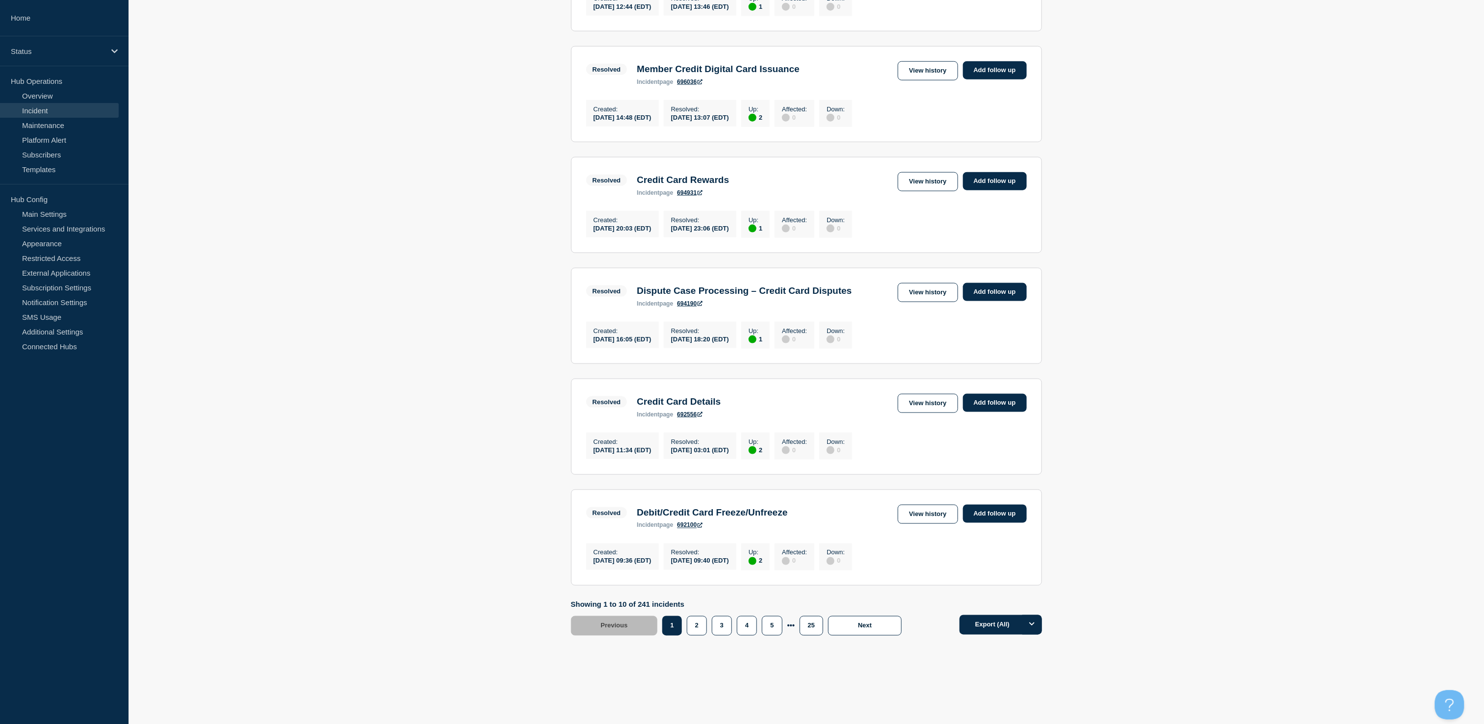
scroll to position [756, 0]
click at [699, 634] on button "2" at bounding box center [697, 626] width 20 height 20
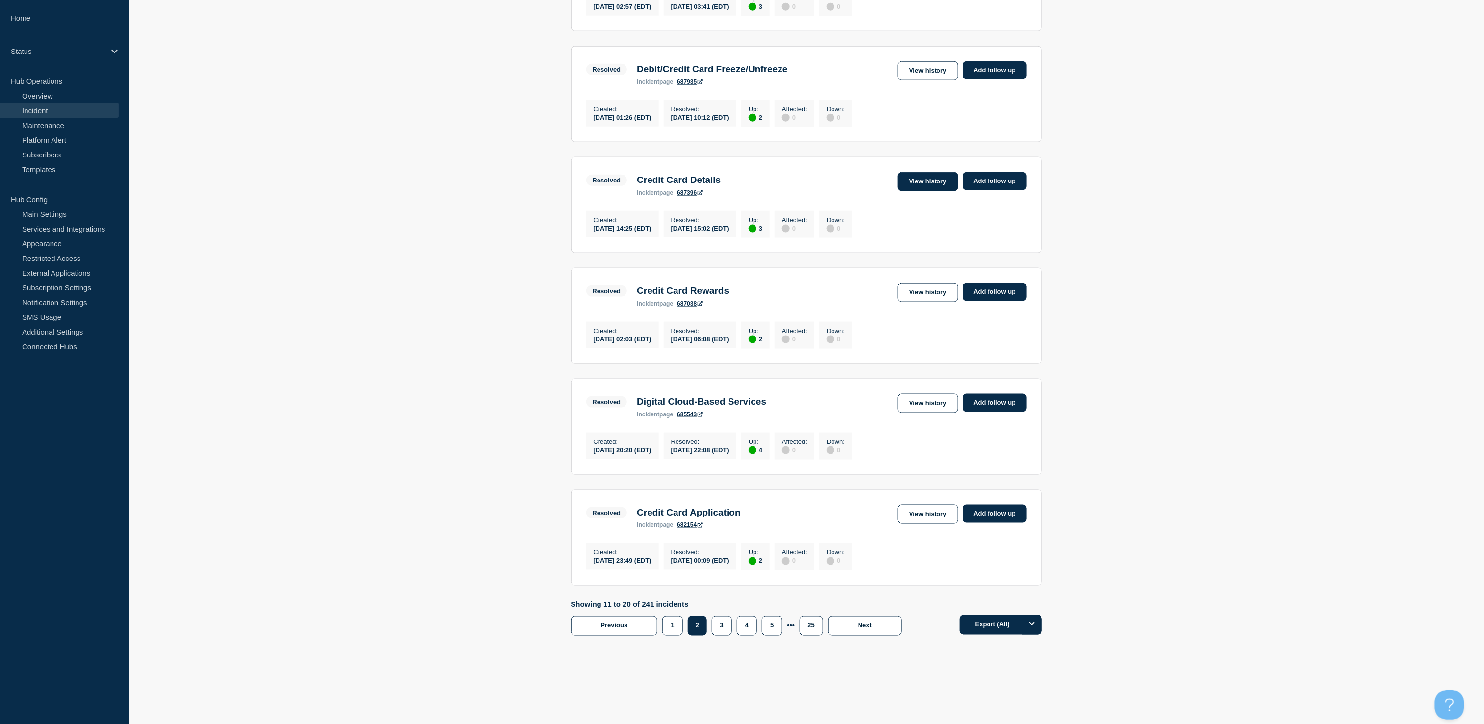
click at [926, 172] on link "View history" at bounding box center [928, 181] width 60 height 19
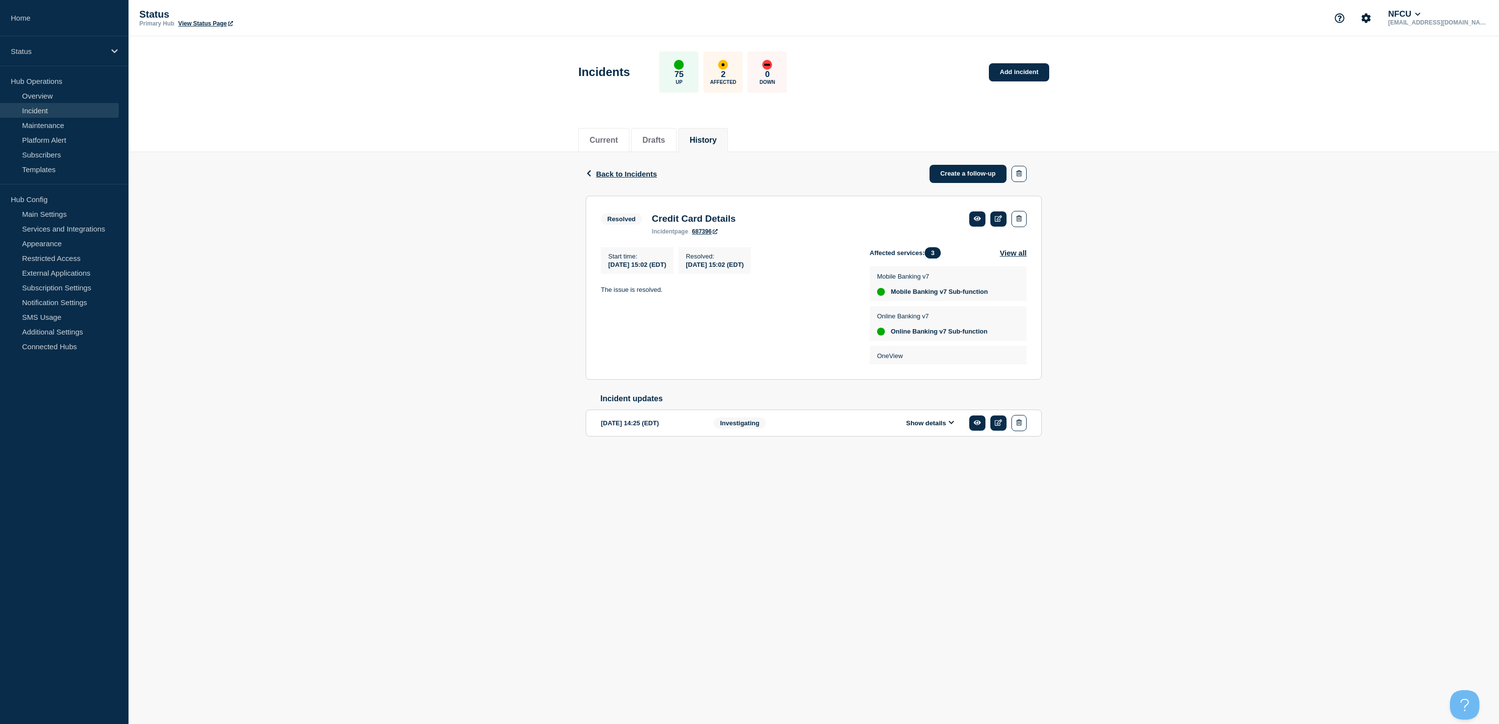
scroll to position [25, 0]
click at [606, 175] on span "Back to Incidents" at bounding box center [626, 174] width 61 height 8
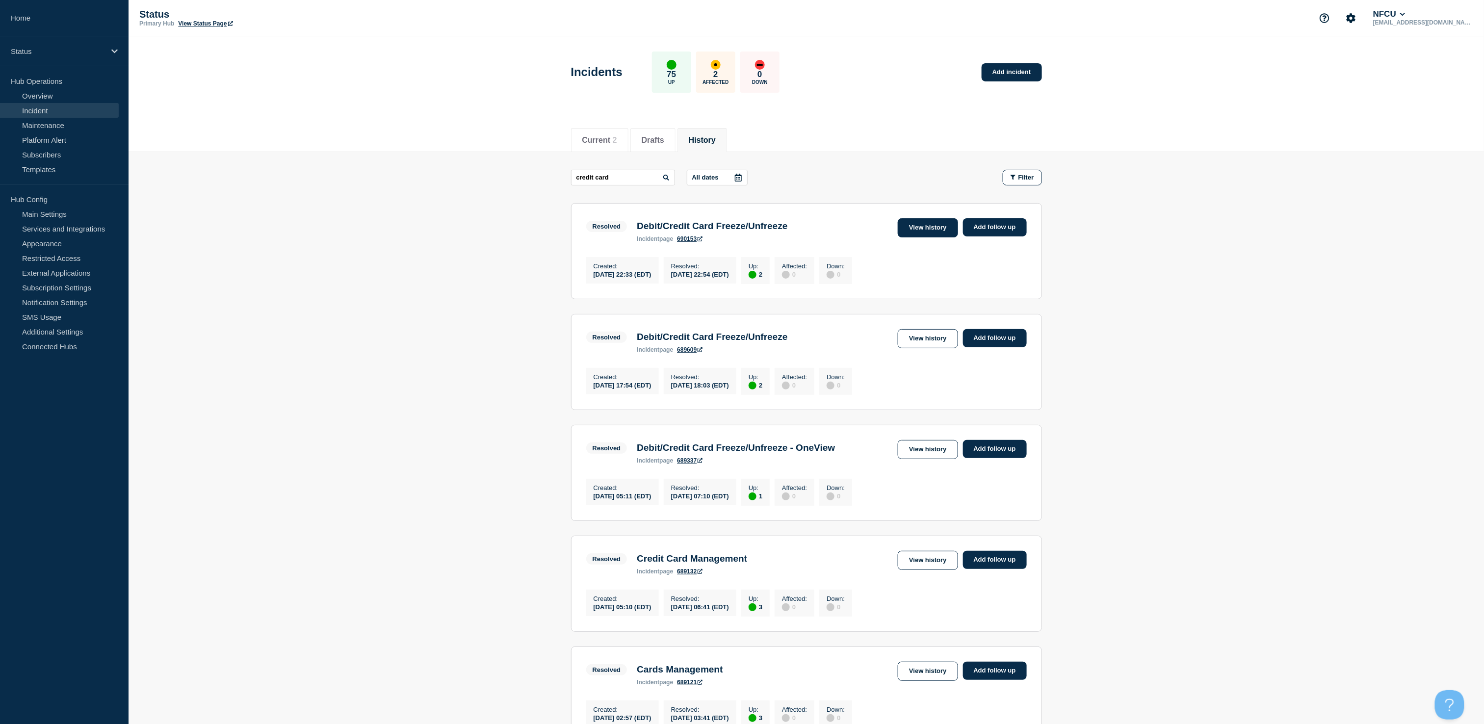
click at [909, 230] on link "View history" at bounding box center [928, 227] width 60 height 19
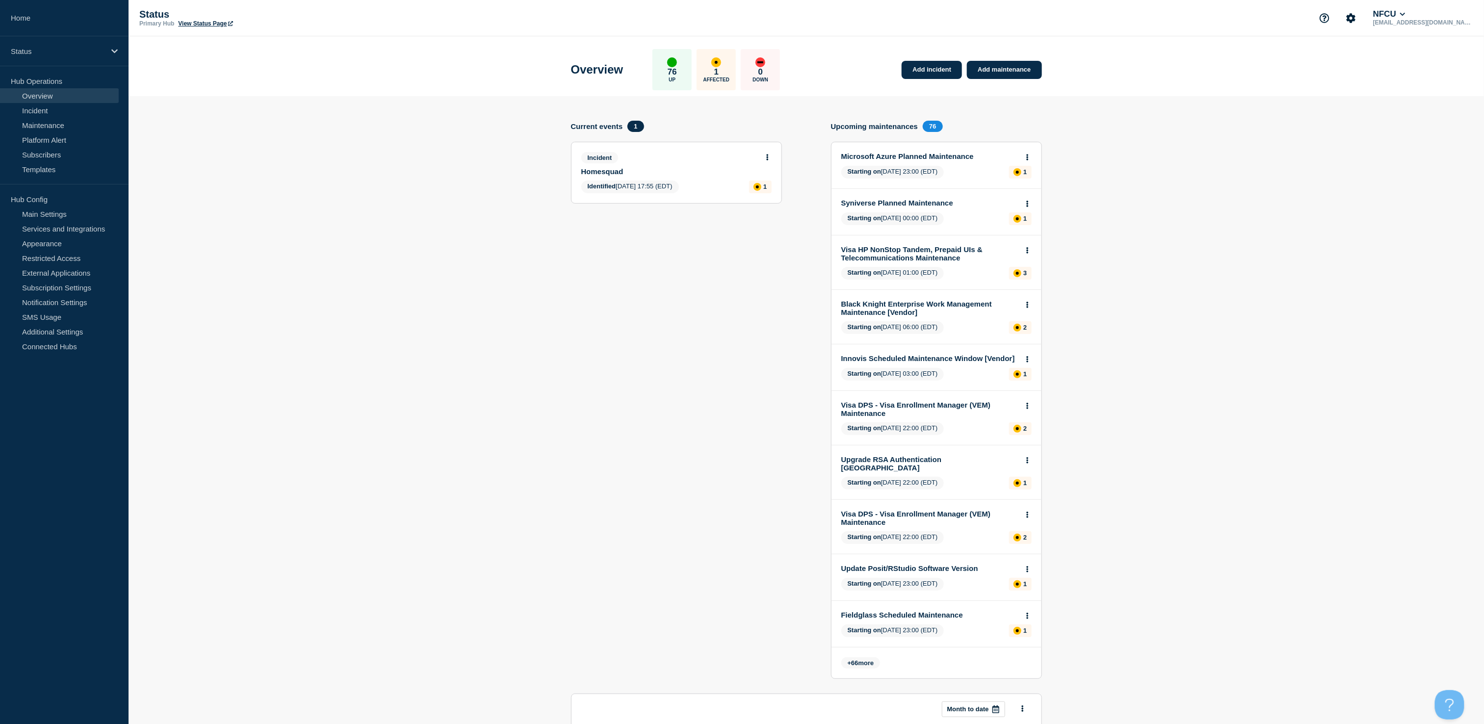
click at [619, 171] on link "Homesquad" at bounding box center [669, 171] width 177 height 8
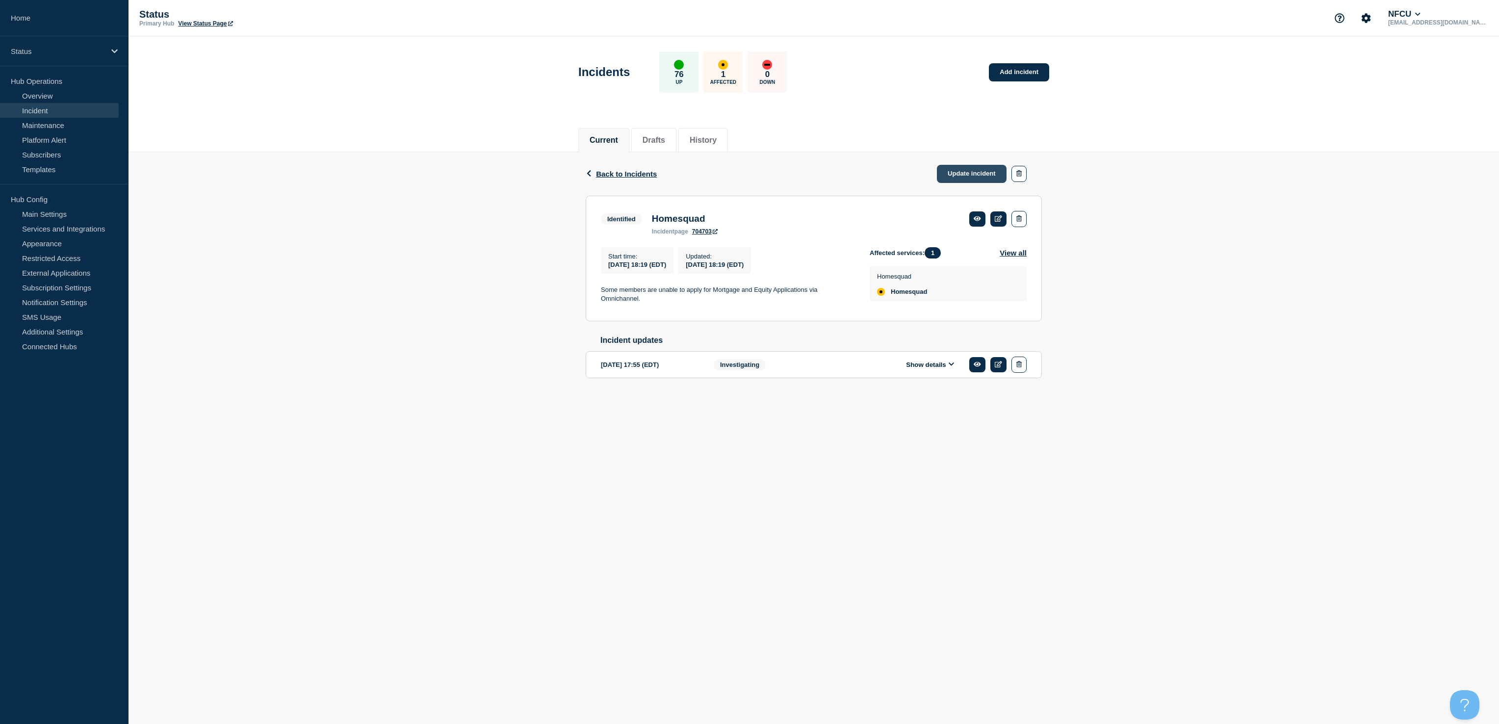
click at [963, 168] on link "Update incident" at bounding box center [972, 174] width 70 height 18
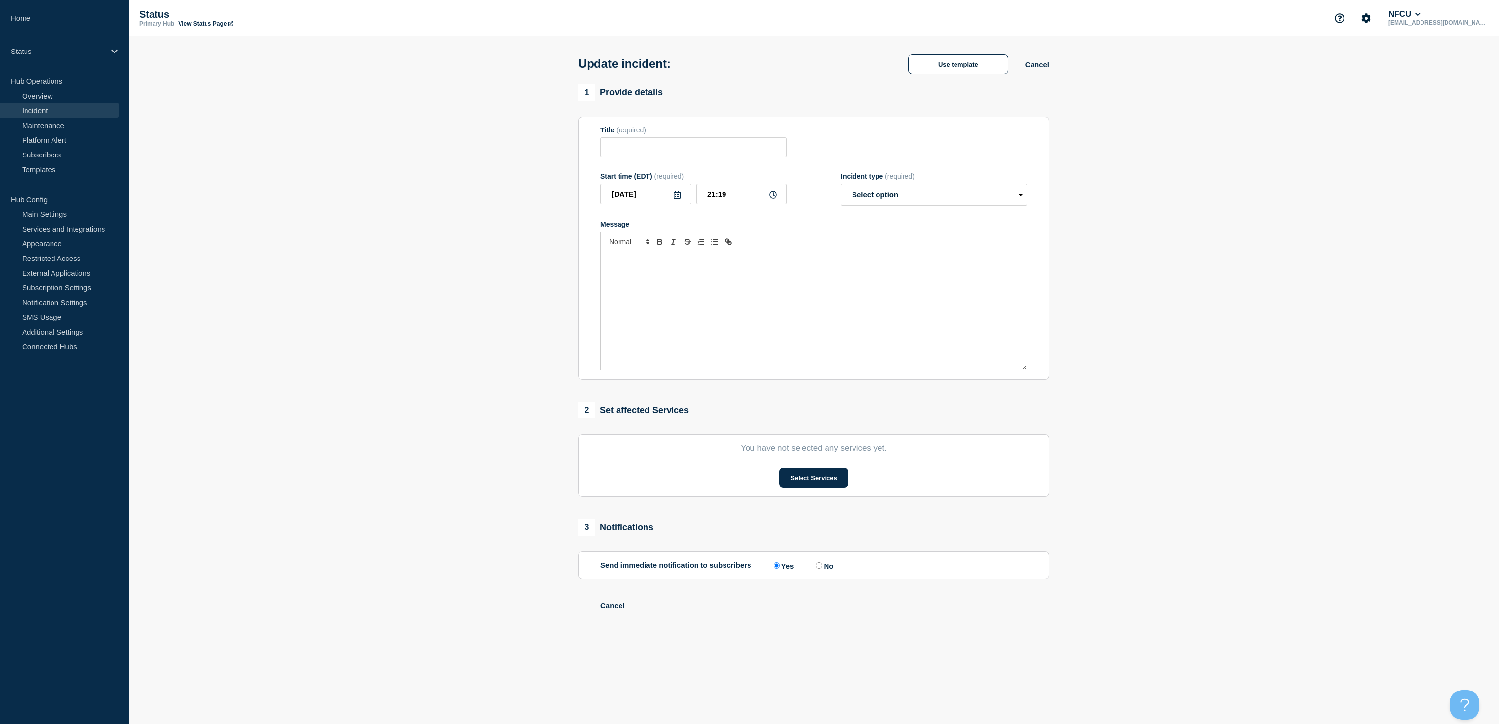
type input "Homesquad"
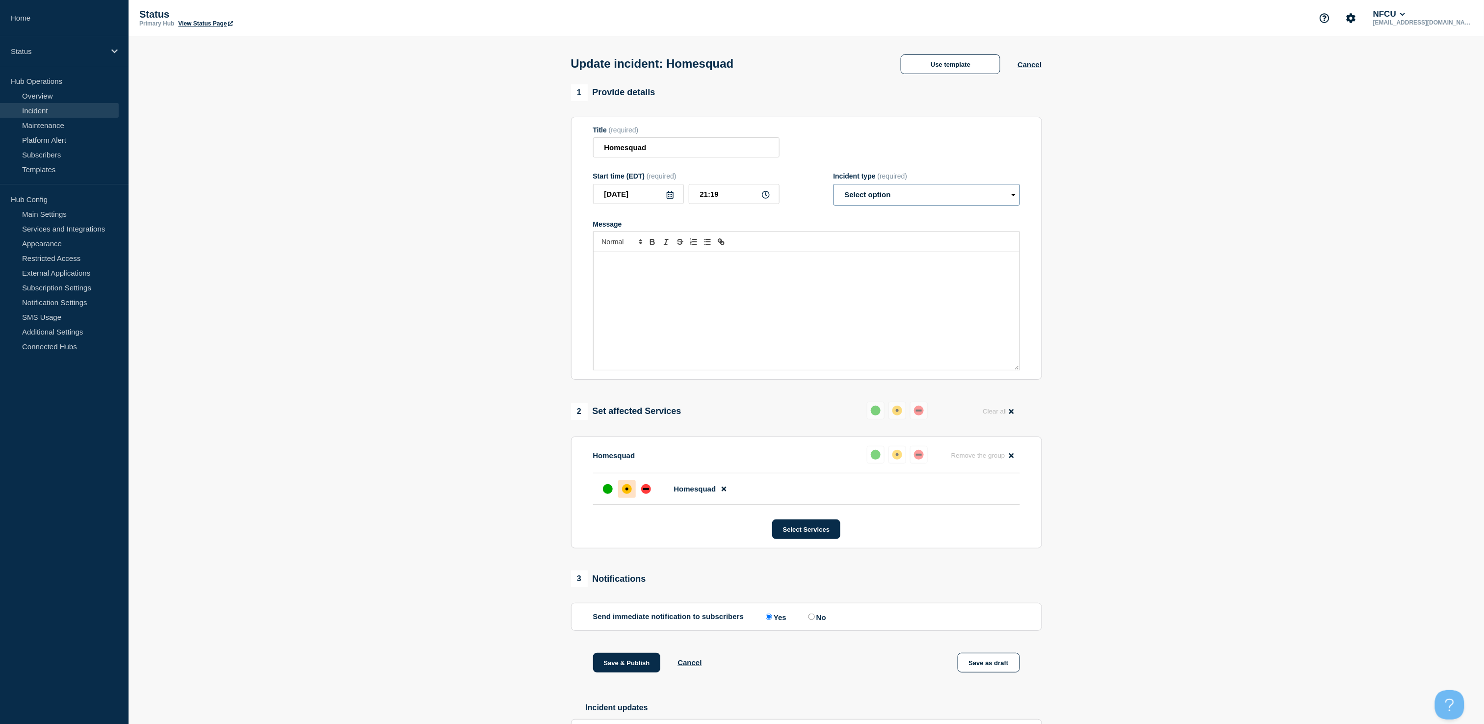
click at [917, 194] on select "Select option Investigating Identified Monitoring Resolved" at bounding box center [926, 195] width 186 height 22
click at [957, 144] on div "Title (required) Homesquad" at bounding box center [806, 142] width 427 height 32
click at [944, 70] on button "Use template" at bounding box center [951, 64] width 100 height 20
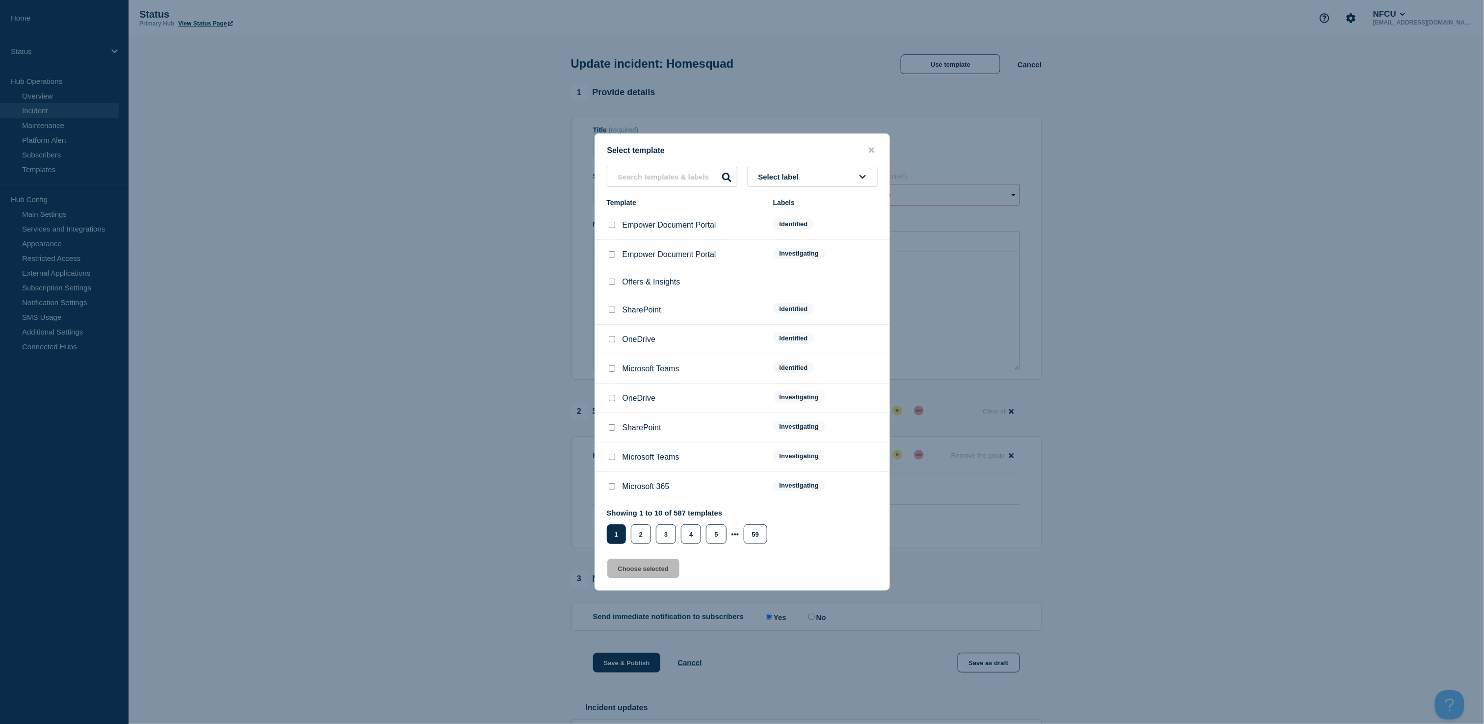
click at [786, 178] on span "Select label" at bounding box center [780, 177] width 45 height 8
click at [775, 327] on button "Resolved" at bounding box center [812, 331] width 130 height 20
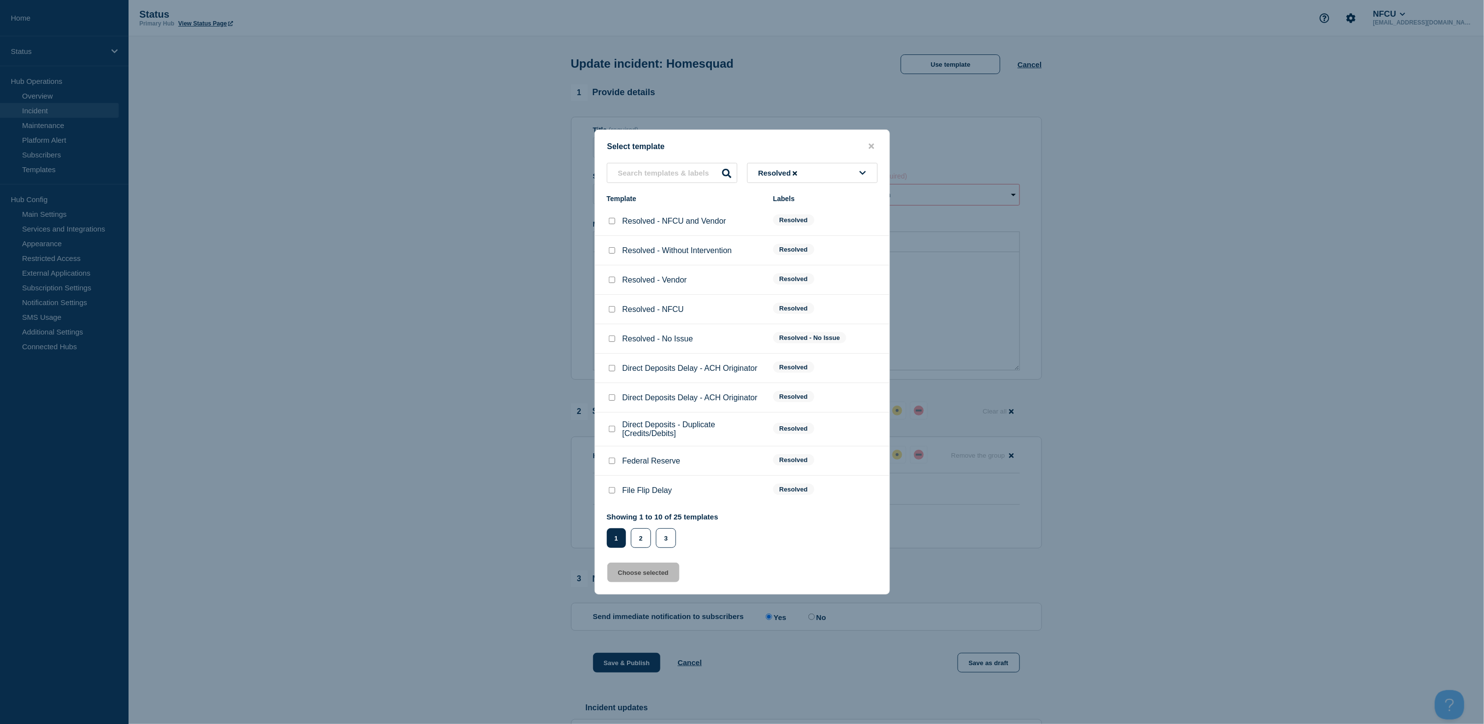
click at [613, 281] on input "Resolved - Vendor checkbox" at bounding box center [612, 280] width 6 height 6
checkbox input "true"
click at [637, 577] on button "Choose selected" at bounding box center [643, 573] width 72 height 20
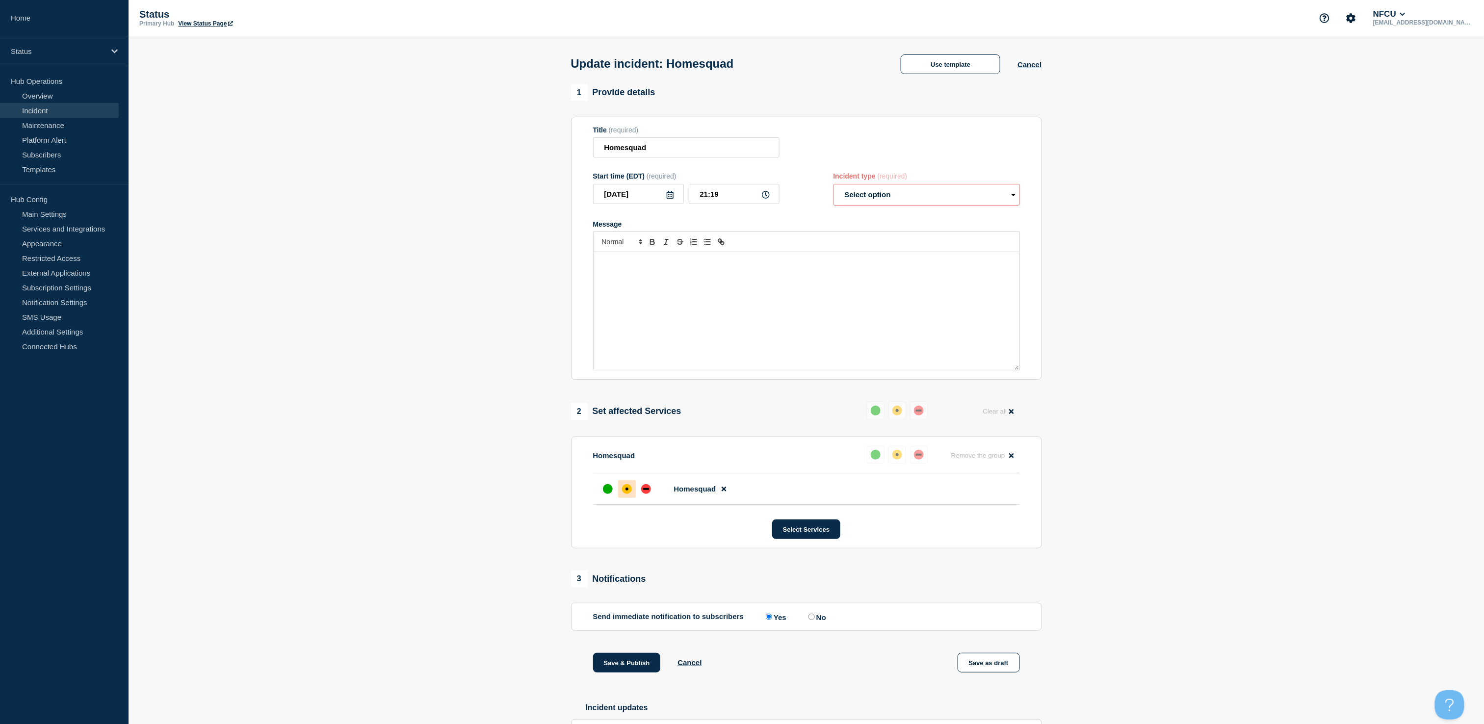
select select "resolved"
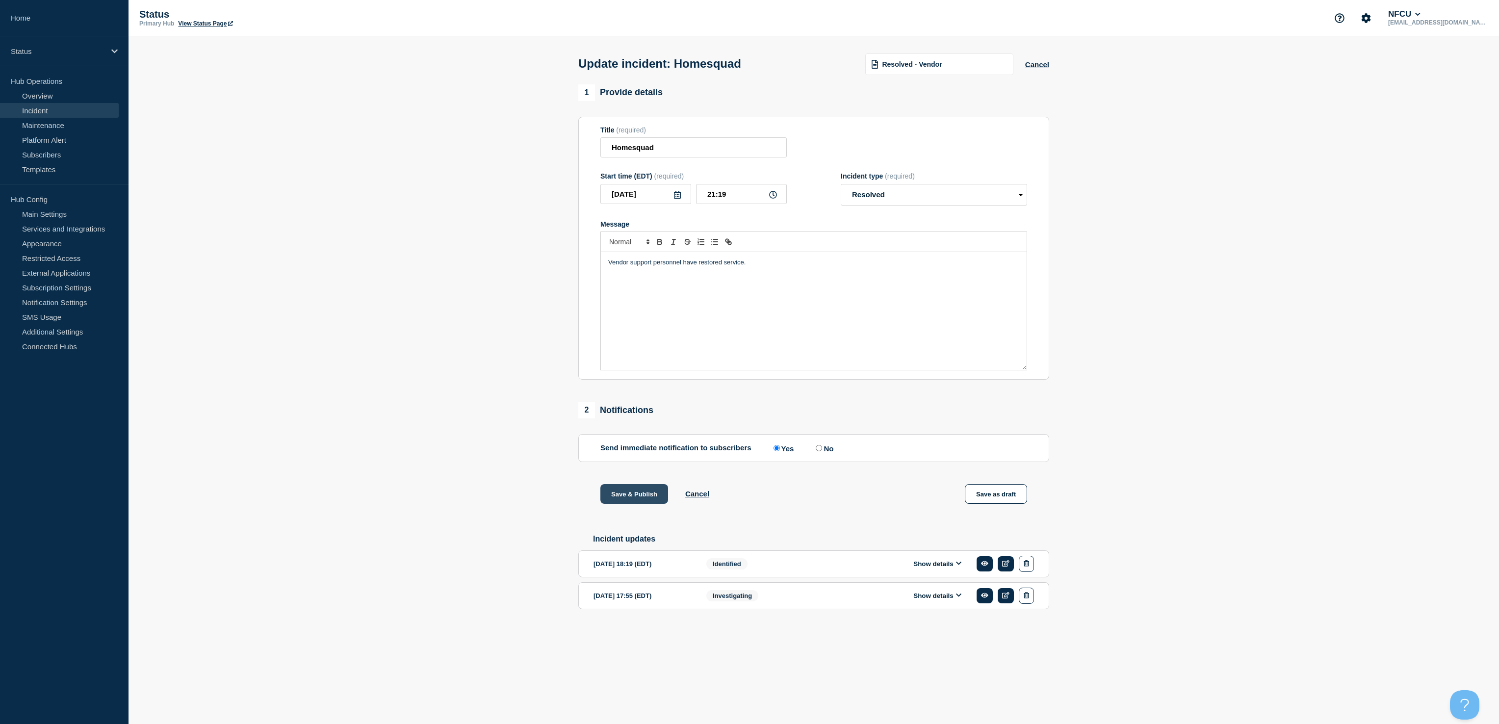
click at [628, 501] on button "Save & Publish" at bounding box center [634, 494] width 68 height 20
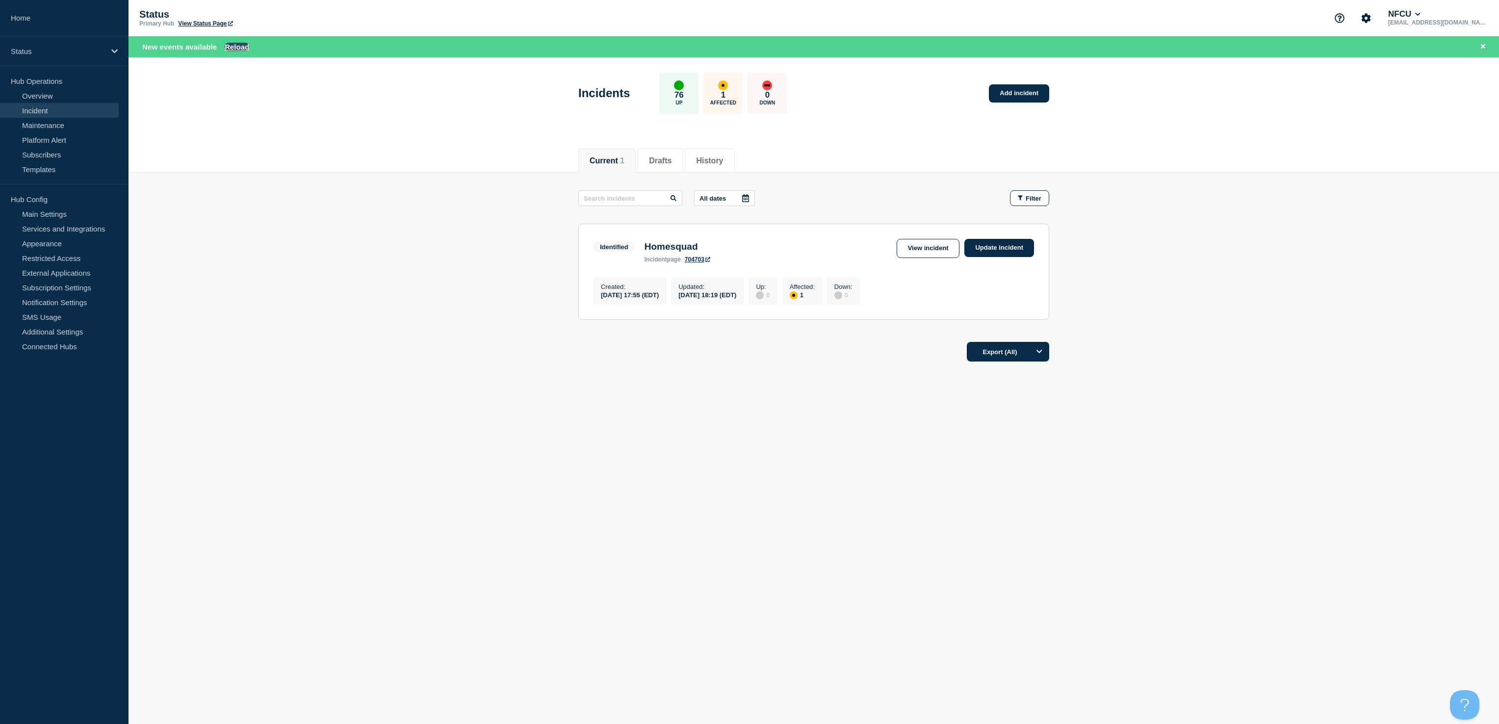
click at [232, 50] on button "Reload" at bounding box center [237, 47] width 25 height 8
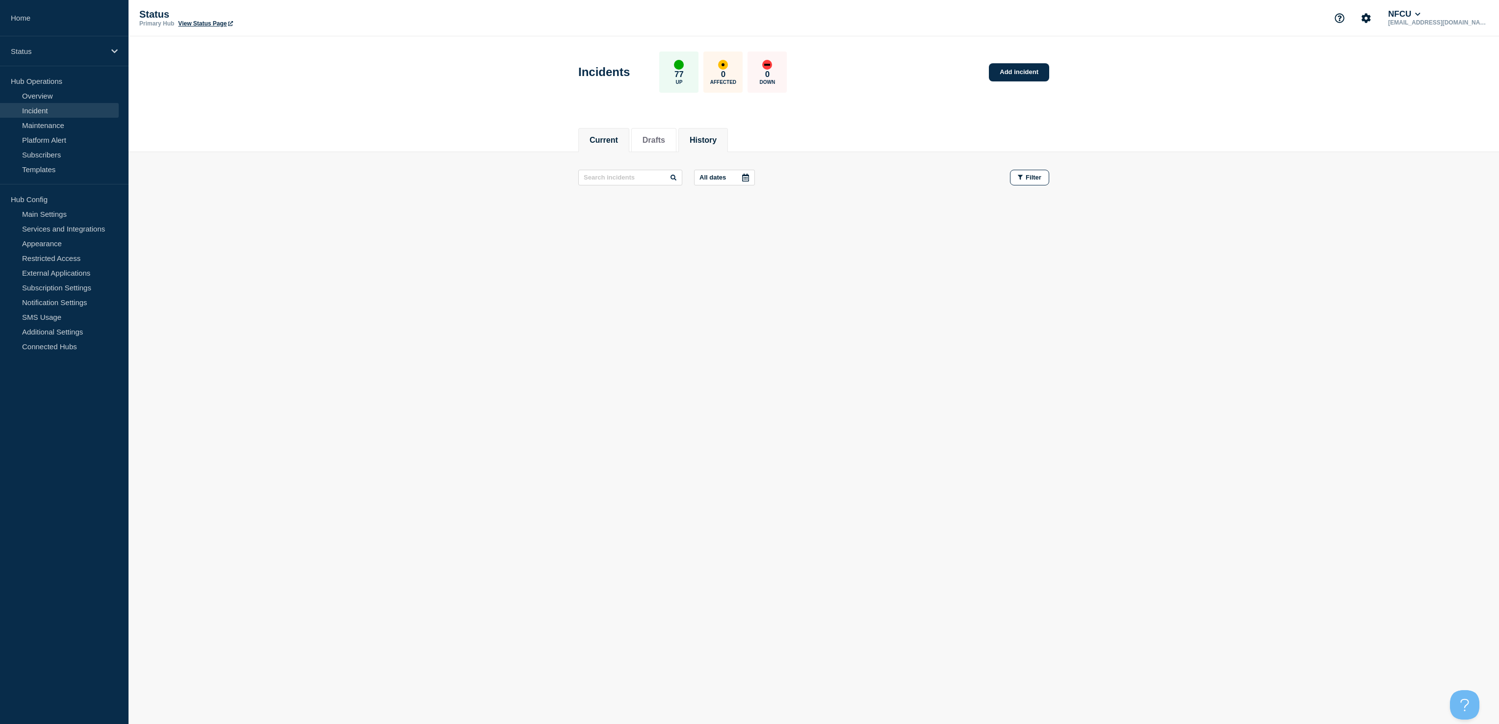
click at [708, 137] on button "History" at bounding box center [703, 140] width 27 height 9
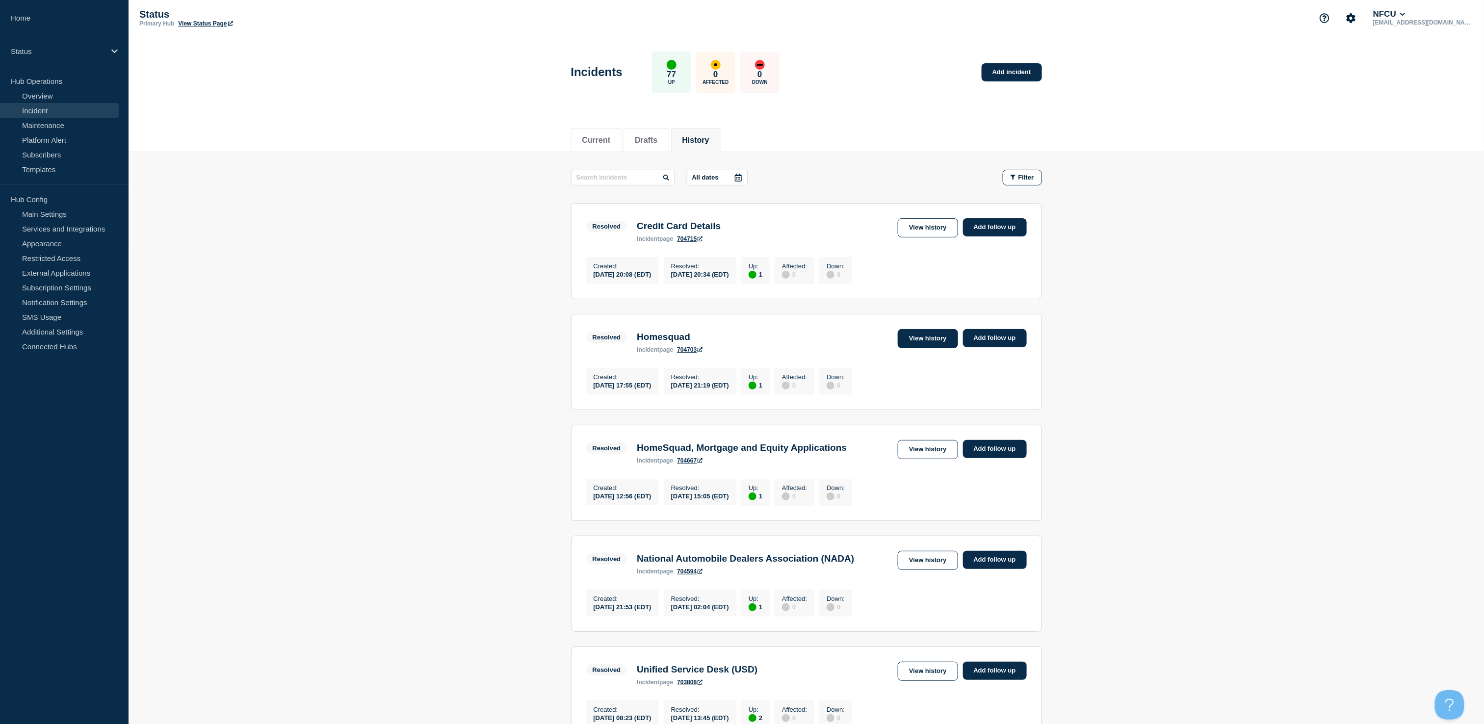
click at [917, 346] on link "View history" at bounding box center [928, 338] width 60 height 19
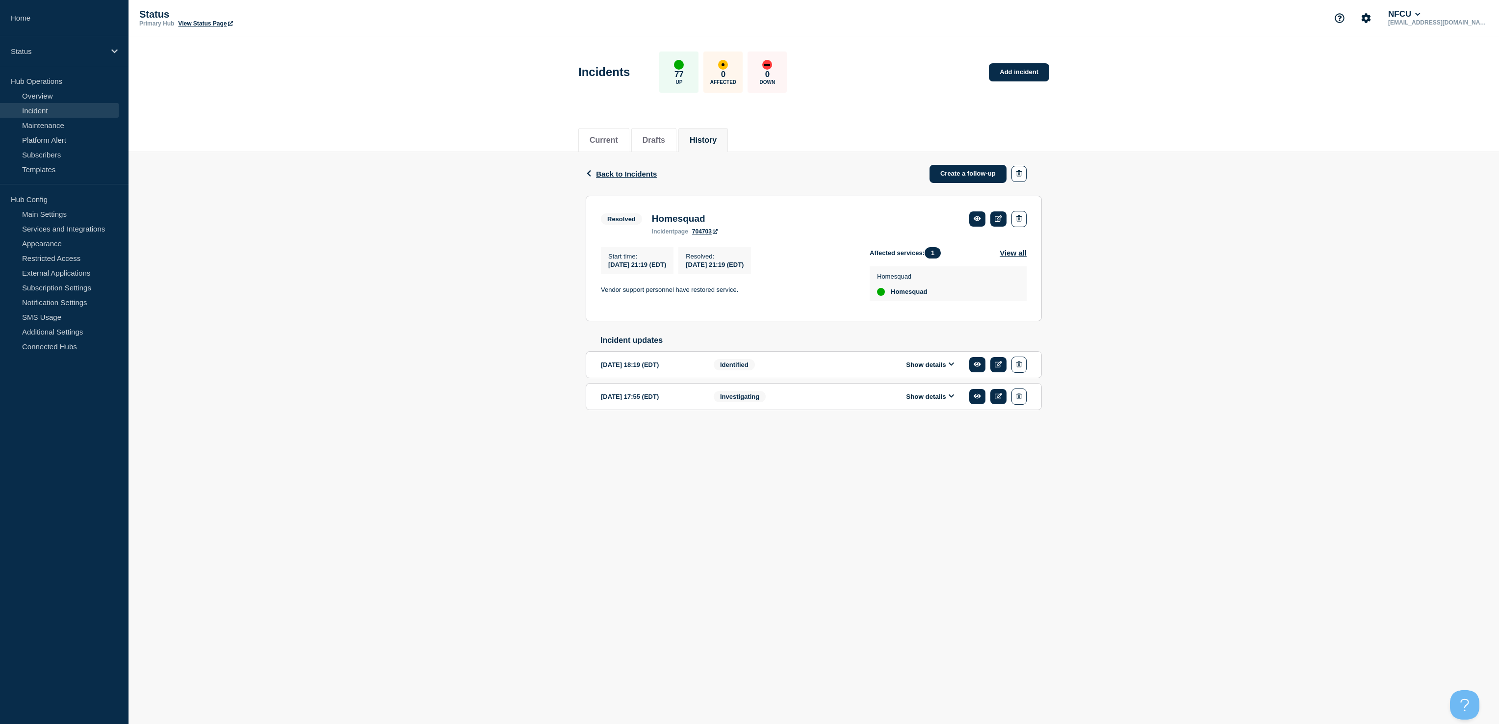
click at [918, 369] on button "Show details" at bounding box center [930, 365] width 54 height 8
